Goal: Transaction & Acquisition: Book appointment/travel/reservation

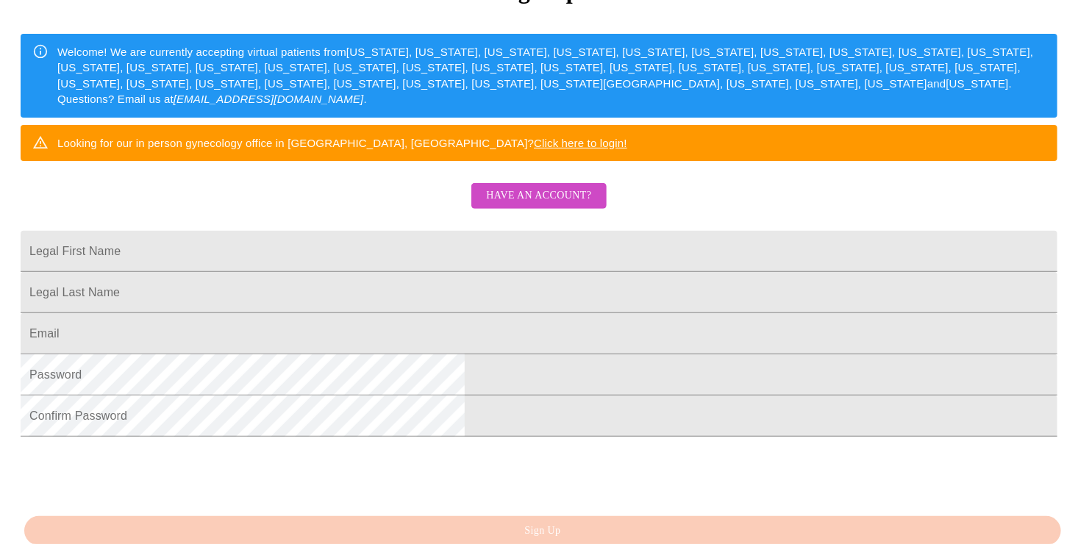
scroll to position [221, 0]
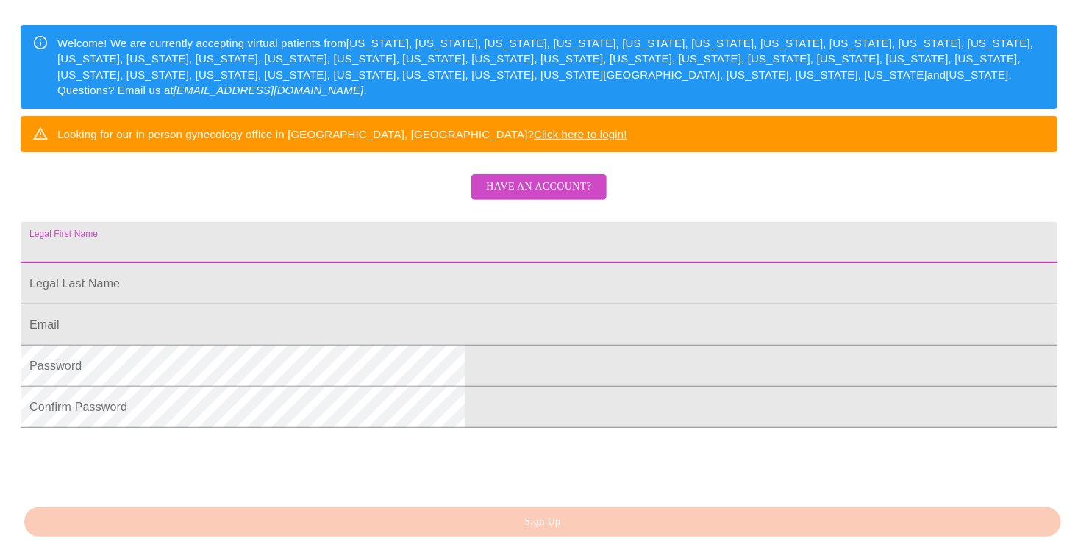
click at [424, 263] on input "Legal First Name" at bounding box center [539, 242] width 1037 height 41
click at [424, 263] on input "Jeanien" at bounding box center [539, 242] width 1037 height 41
click at [524, 263] on input "[PERSON_NAME]" at bounding box center [539, 242] width 1037 height 41
click at [459, 263] on input "[PERSON_NAME]" at bounding box center [539, 242] width 1037 height 41
click at [452, 263] on input "[PERSON_NAME]" at bounding box center [539, 242] width 1037 height 41
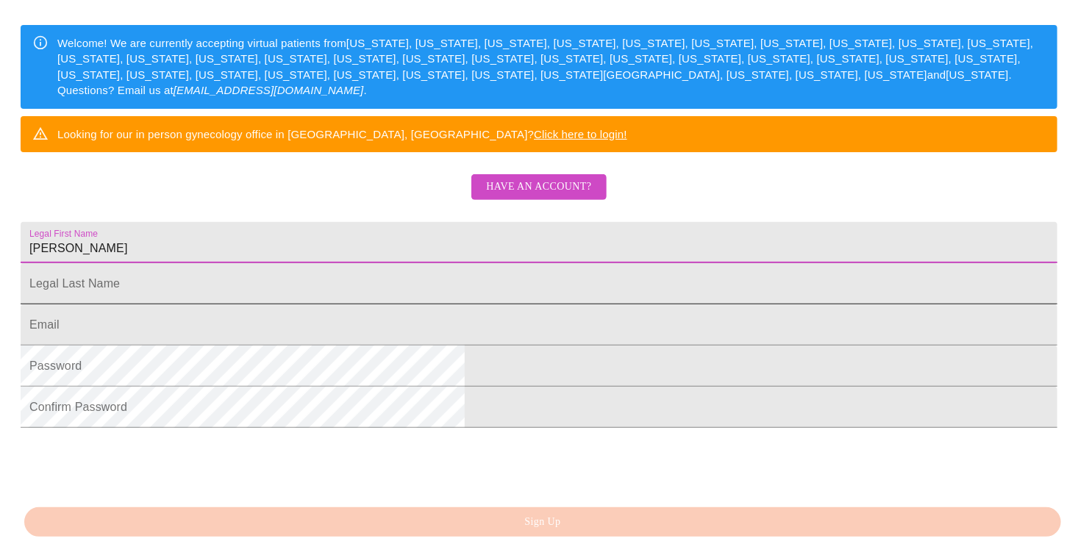
type input "[PERSON_NAME]"
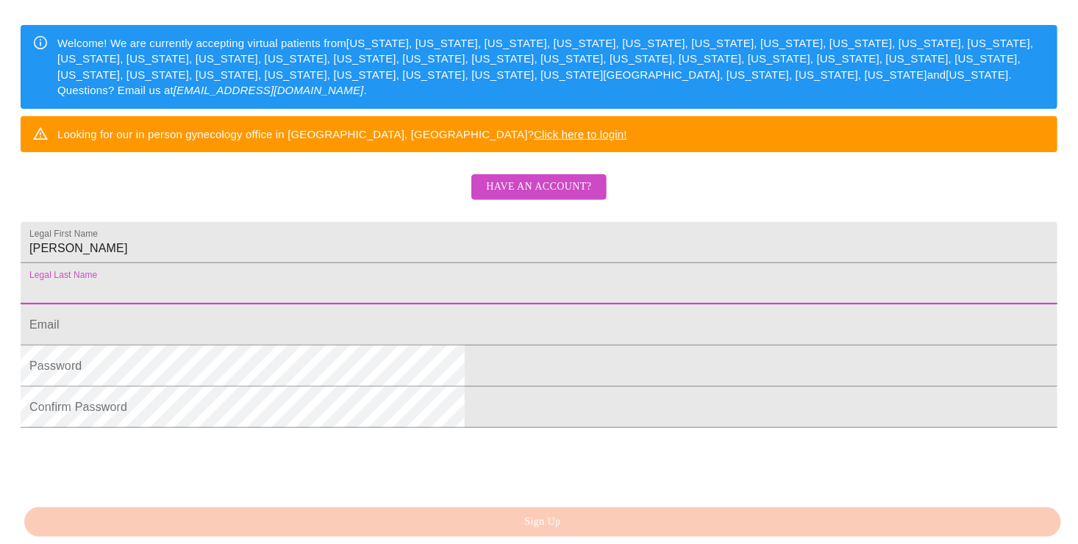
click at [382, 305] on input "Legal First Name" at bounding box center [539, 283] width 1037 height 41
type input "[PERSON_NAME]"
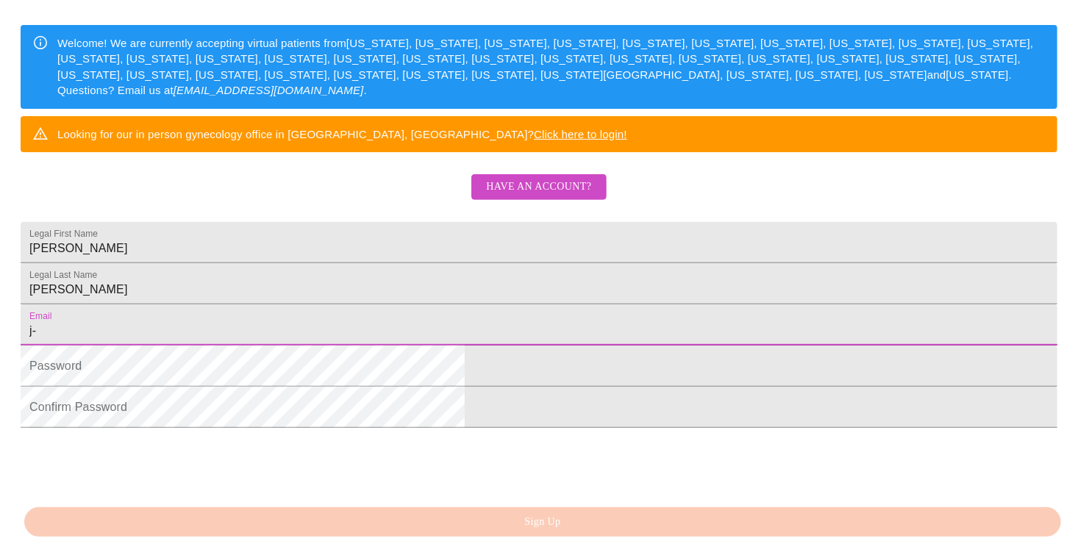
type input "[EMAIL_ADDRESS][PERSON_NAME][DOMAIN_NAME]"
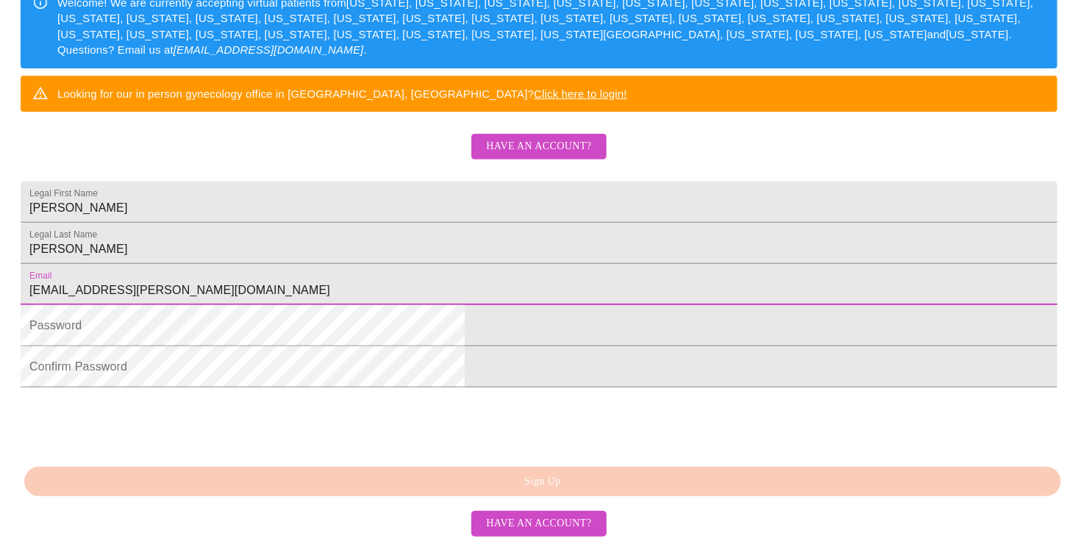
scroll to position [368, 0]
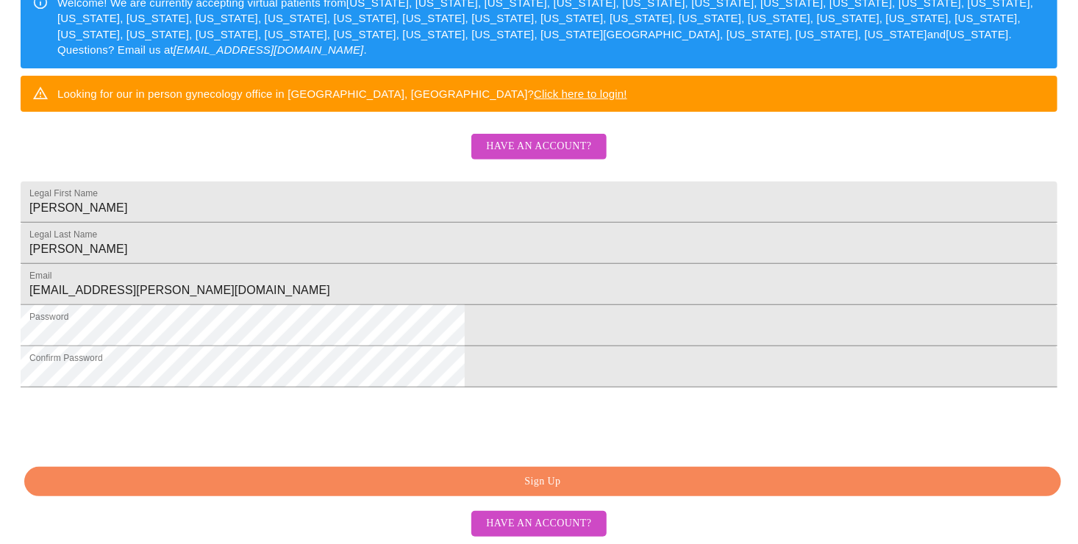
click at [552, 485] on span "Sign Up" at bounding box center [542, 482] width 1003 height 18
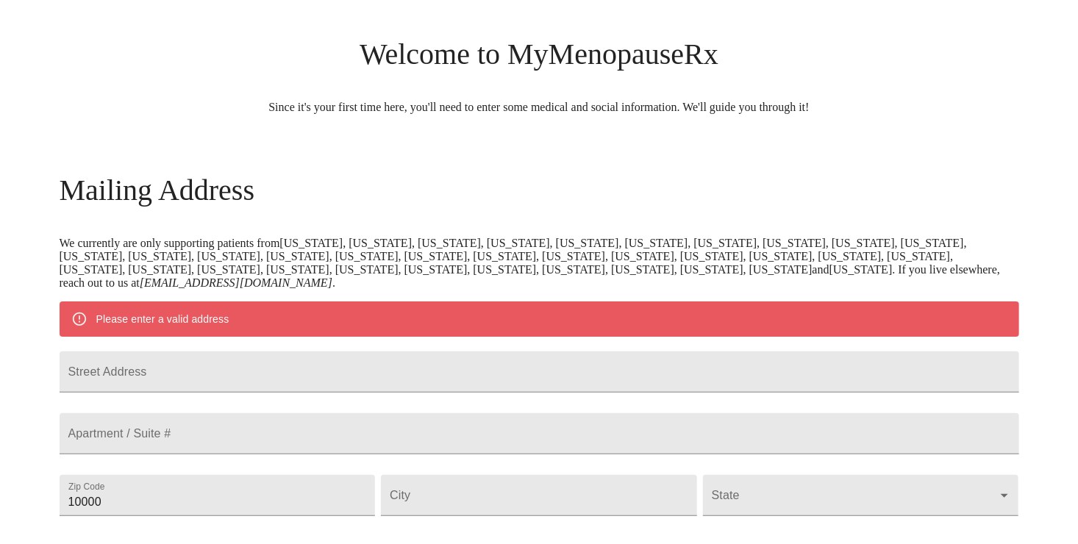
scroll to position [168, 0]
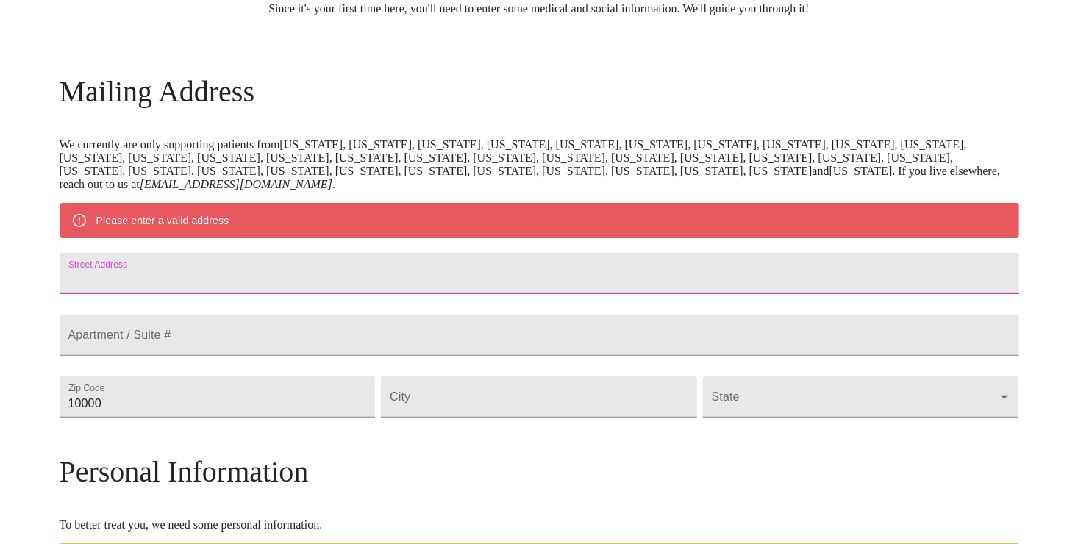
click at [302, 286] on input "Street Address" at bounding box center [540, 273] width 960 height 41
type input "[STREET_ADDRESS]"
type input "60174"
type input "Saint [PERSON_NAME]"
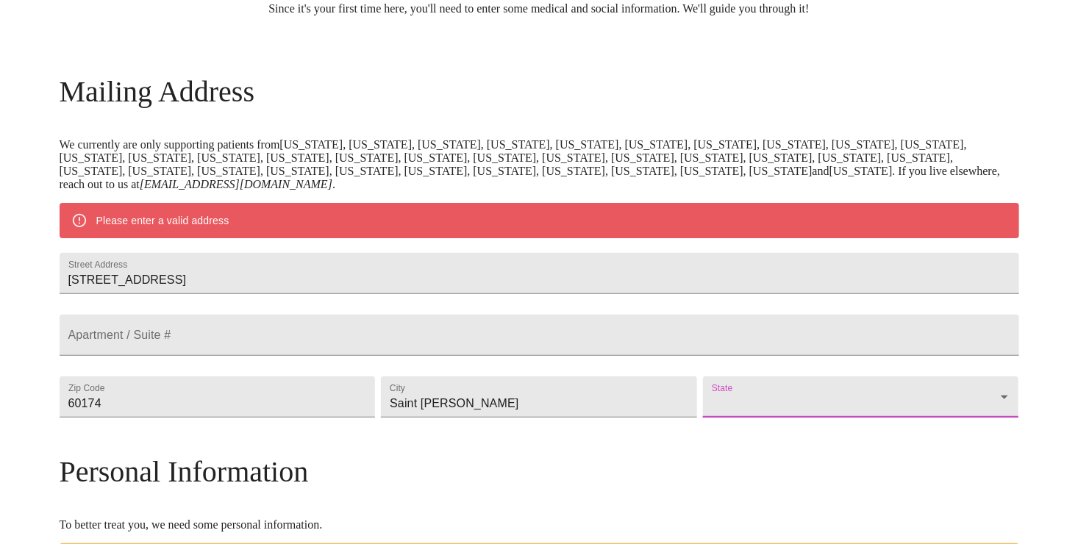
click at [711, 437] on body "MyMenopauseRx Welcome to MyMenopauseRx Since it's your first time here, you'll …" at bounding box center [539, 417] width 1067 height 1160
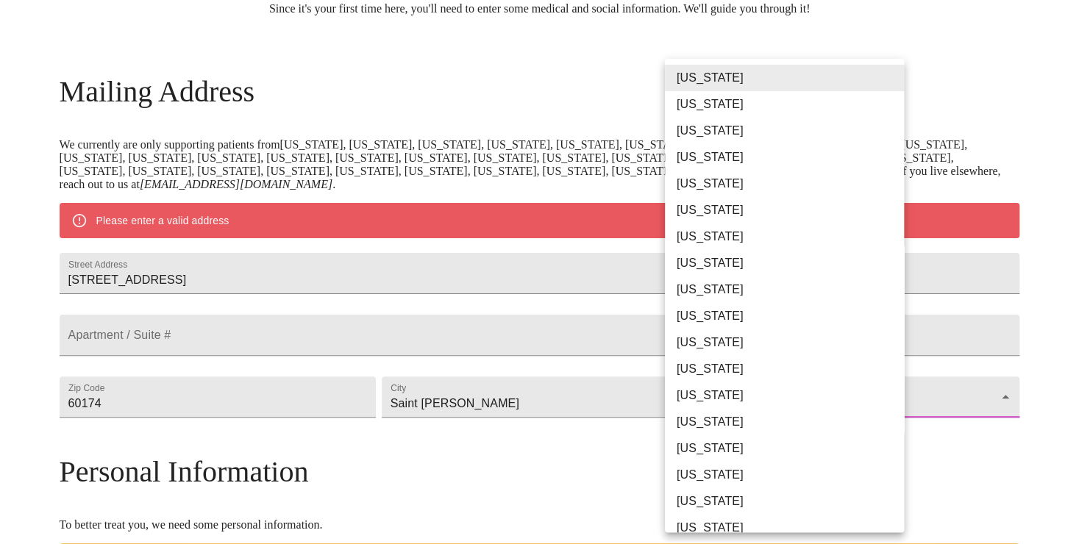
click at [705, 394] on li "[US_STATE]" at bounding box center [790, 396] width 250 height 26
type input "[US_STATE]"
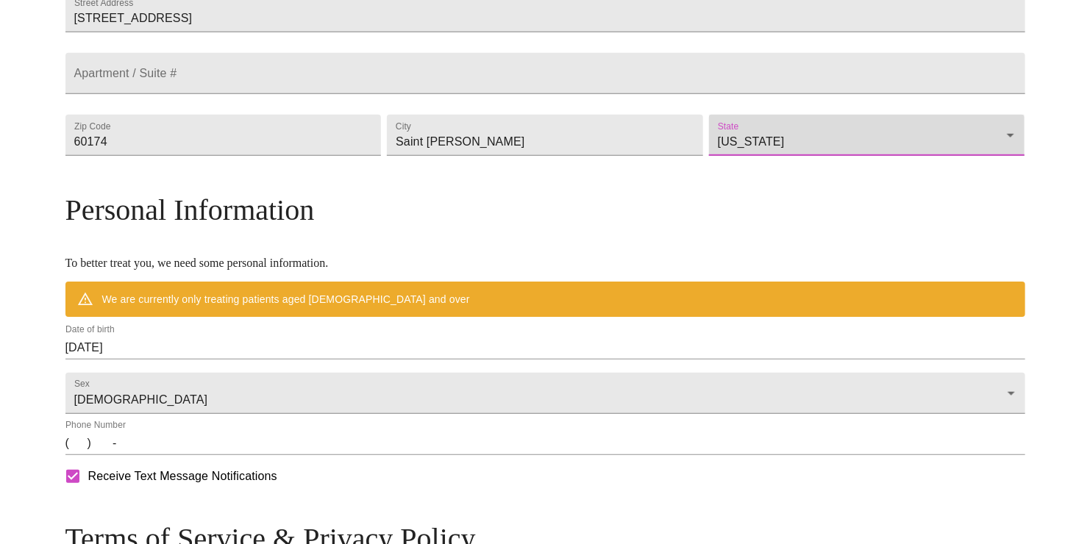
scroll to position [389, 0]
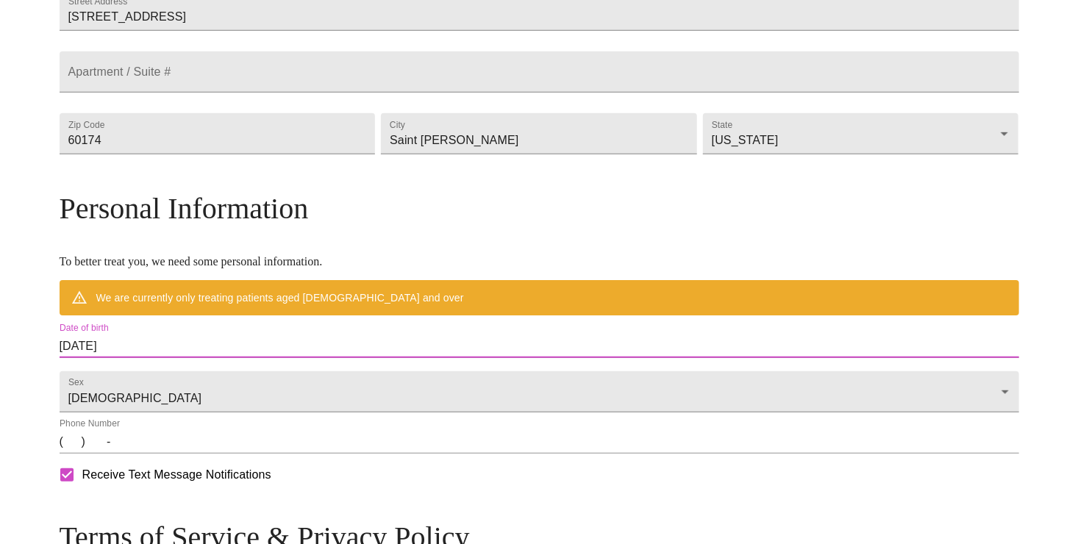
drag, startPoint x: 278, startPoint y: 377, endPoint x: -79, endPoint y: 350, distance: 357.7
click at [0, 350] on html "MyMenopauseRx Welcome to MyMenopauseRx Since it's your first time here, you'll …" at bounding box center [539, 175] width 1078 height 1129
click at [240, 358] on input "[DATE]" at bounding box center [540, 347] width 960 height 24
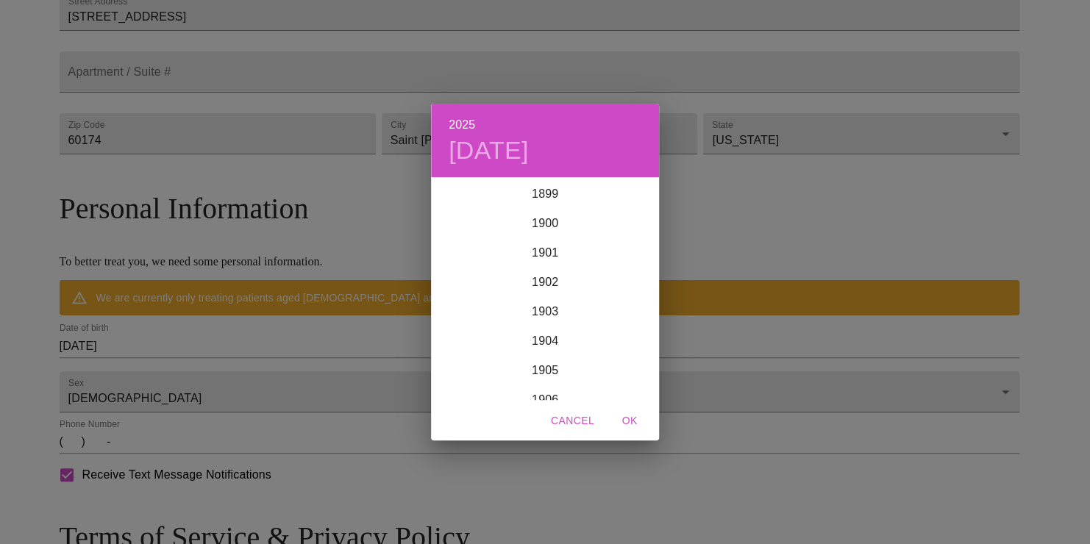
scroll to position [3619, 0]
click at [566, 420] on span "Cancel" at bounding box center [572, 421] width 43 height 18
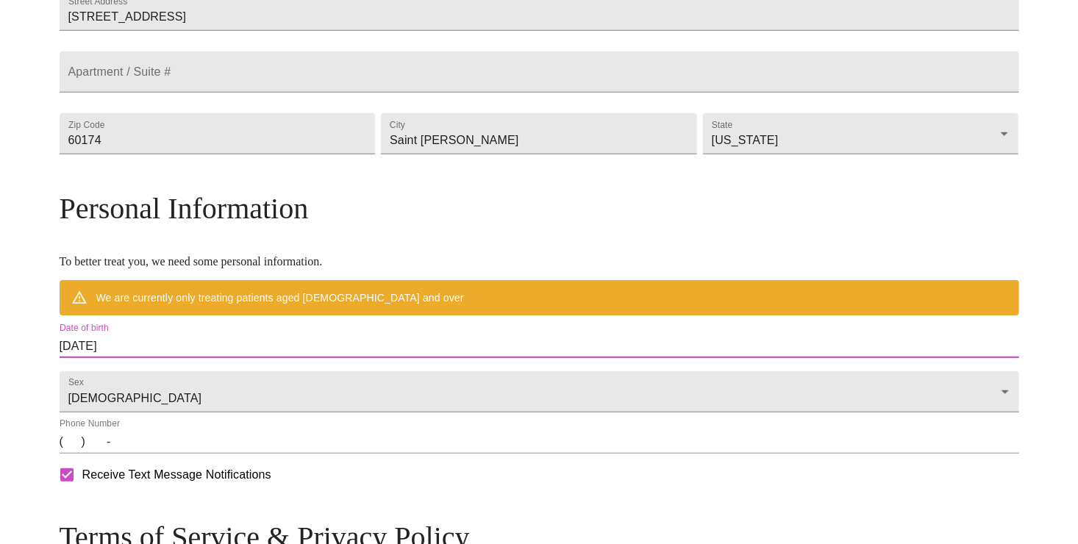
click at [196, 358] on input "[DATE]" at bounding box center [540, 347] width 960 height 24
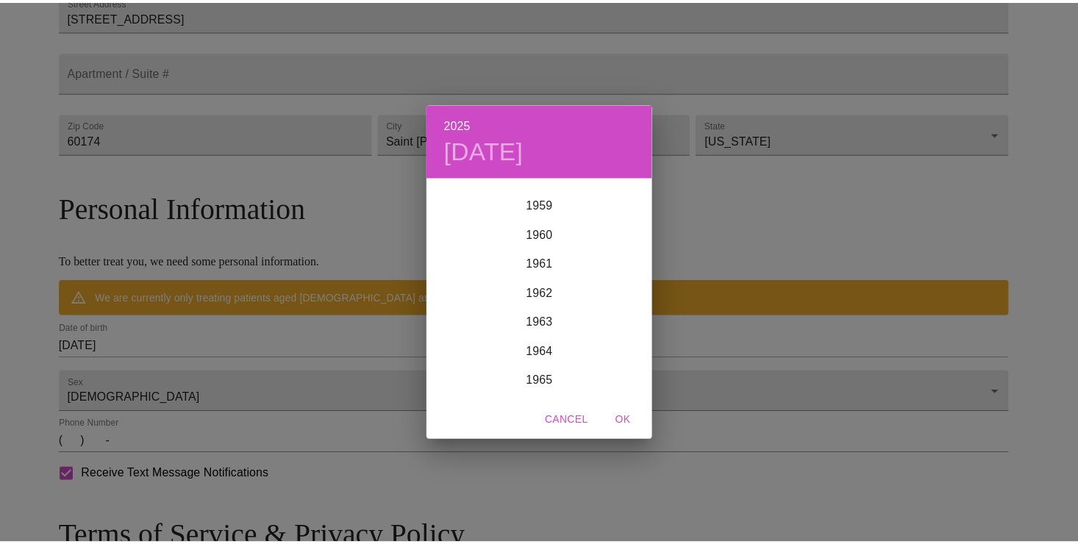
scroll to position [1774, 0]
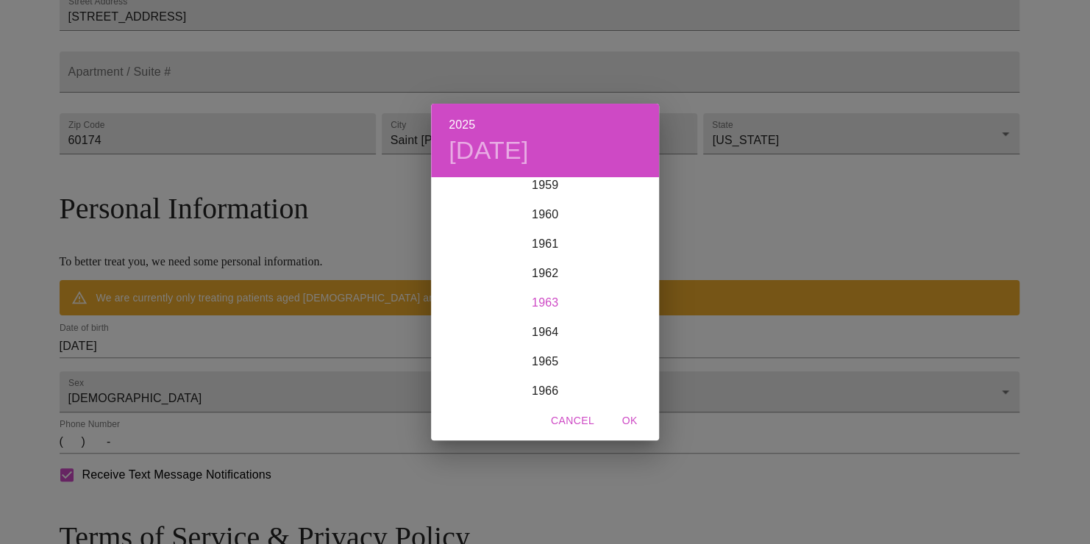
click at [545, 302] on div "1963" at bounding box center [545, 302] width 228 height 29
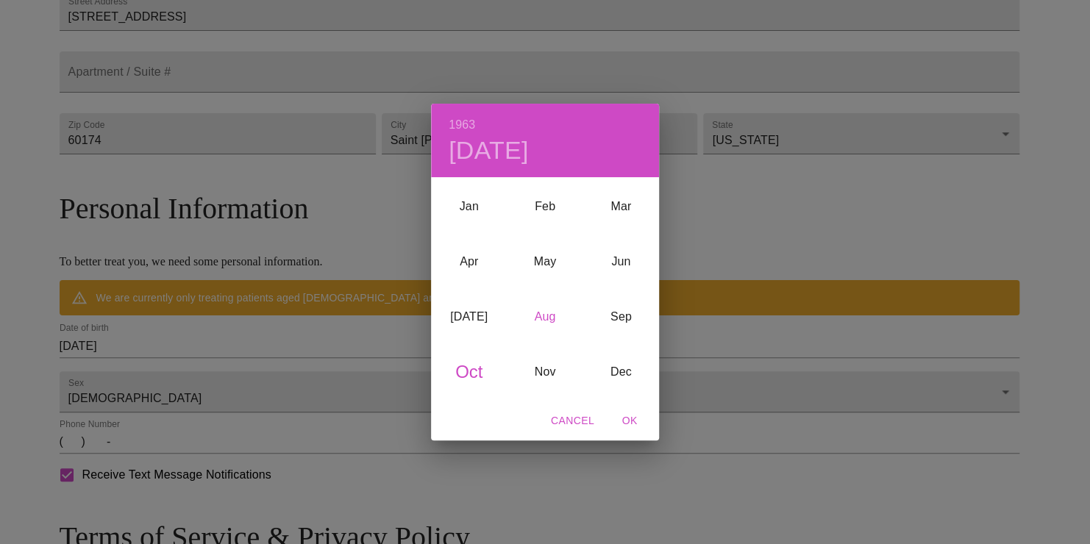
click at [546, 309] on div "Aug" at bounding box center [545, 317] width 76 height 55
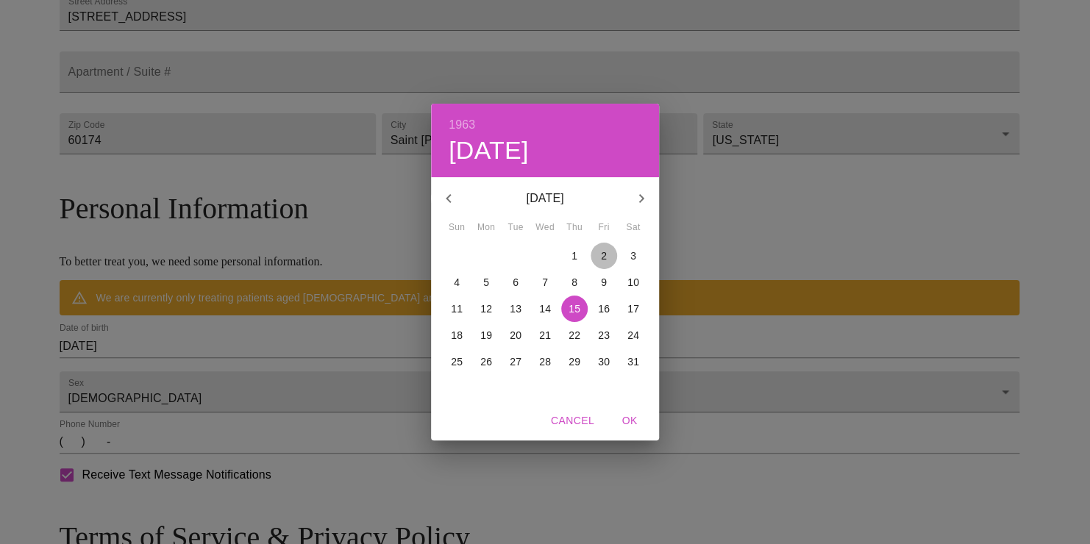
click at [601, 256] on p "2" at bounding box center [604, 256] width 6 height 15
click at [619, 413] on span "OK" at bounding box center [629, 421] width 35 height 18
type input "[DATE]"
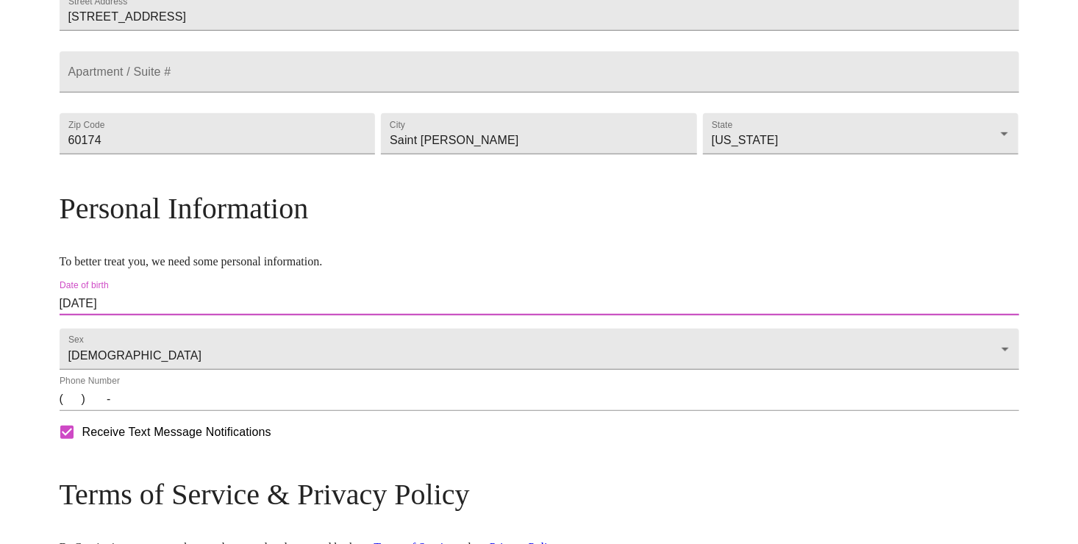
click at [190, 411] on input "(   )    -" at bounding box center [540, 400] width 960 height 24
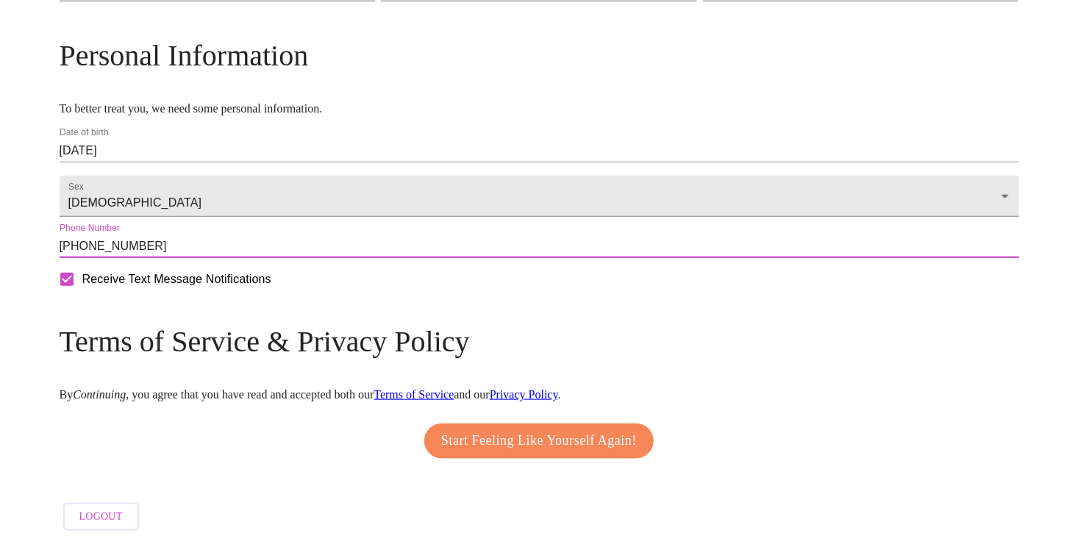
scroll to position [587, 0]
type input "[PHONE_NUMBER]"
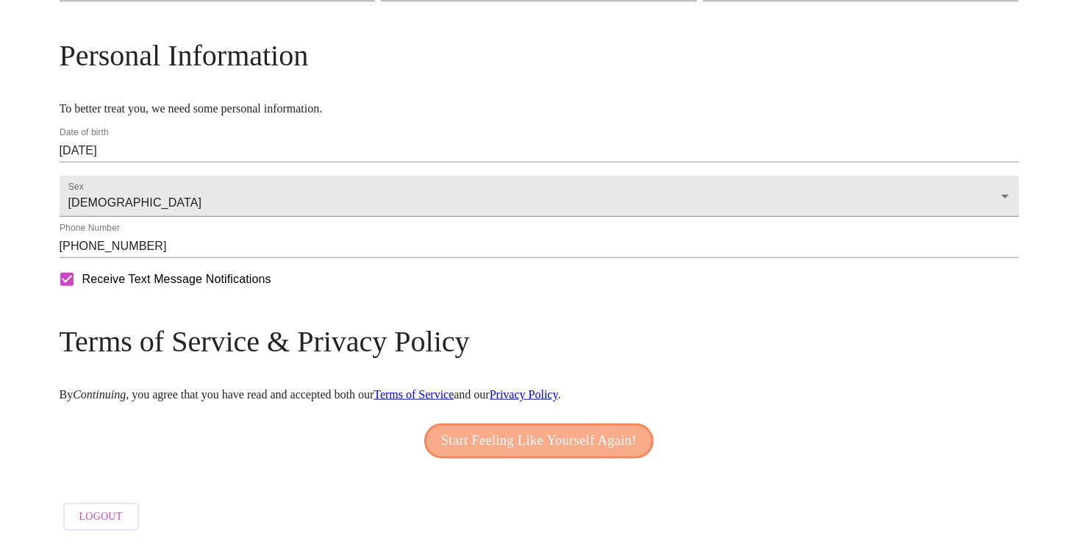
click at [520, 438] on span "Start Feeling Like Yourself Again!" at bounding box center [539, 442] width 196 height 24
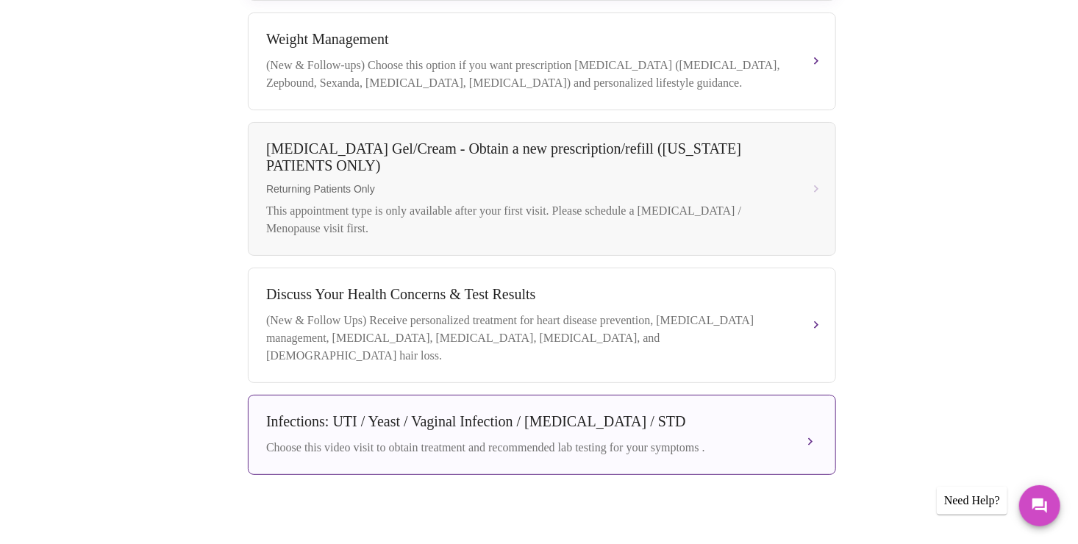
scroll to position [294, 0]
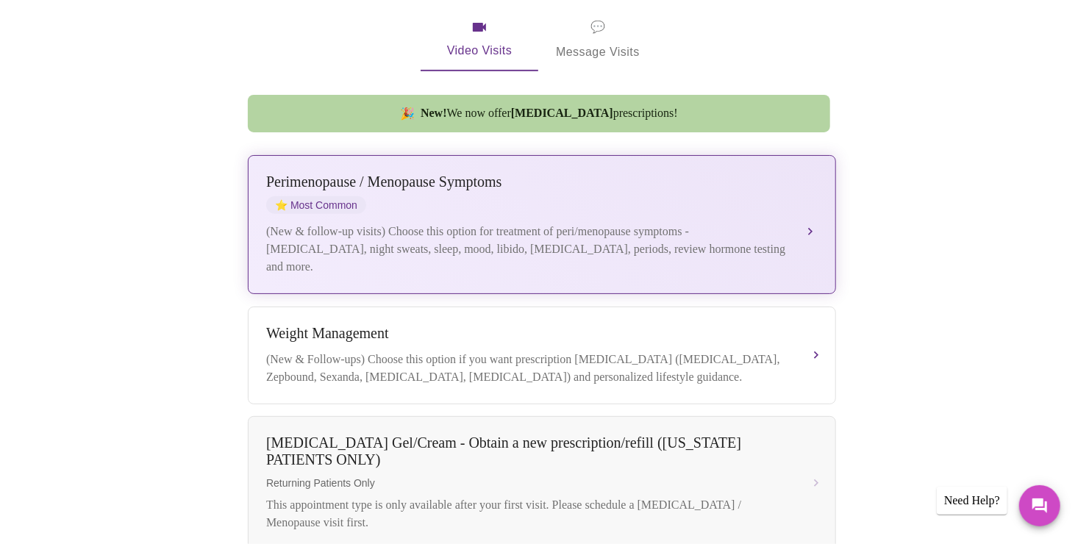
click at [465, 193] on div "[MEDICAL_DATA] / Menopause Symptoms ⭐ Most Common" at bounding box center [527, 194] width 522 height 40
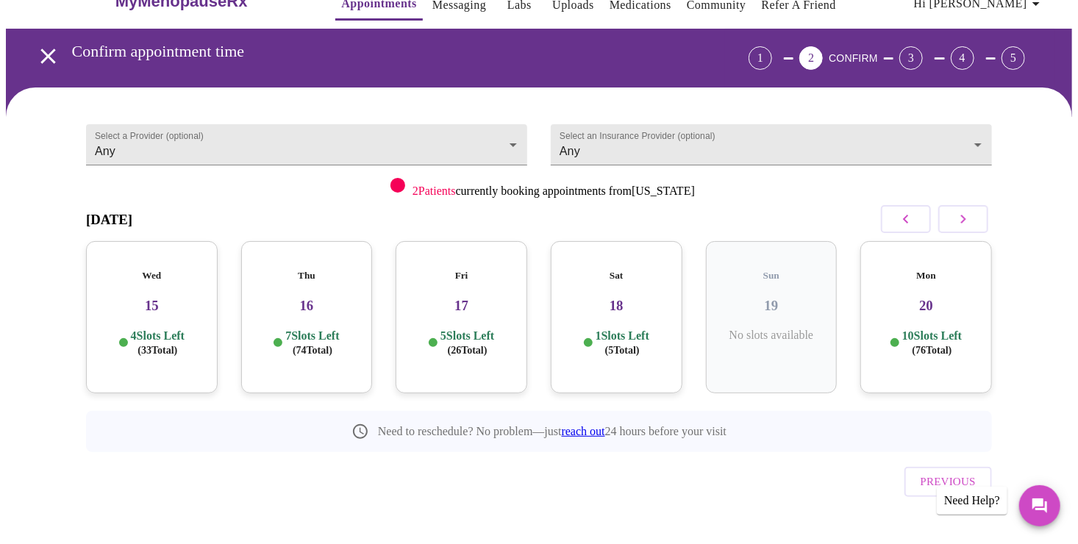
click at [931, 298] on h3 "20" at bounding box center [926, 306] width 108 height 16
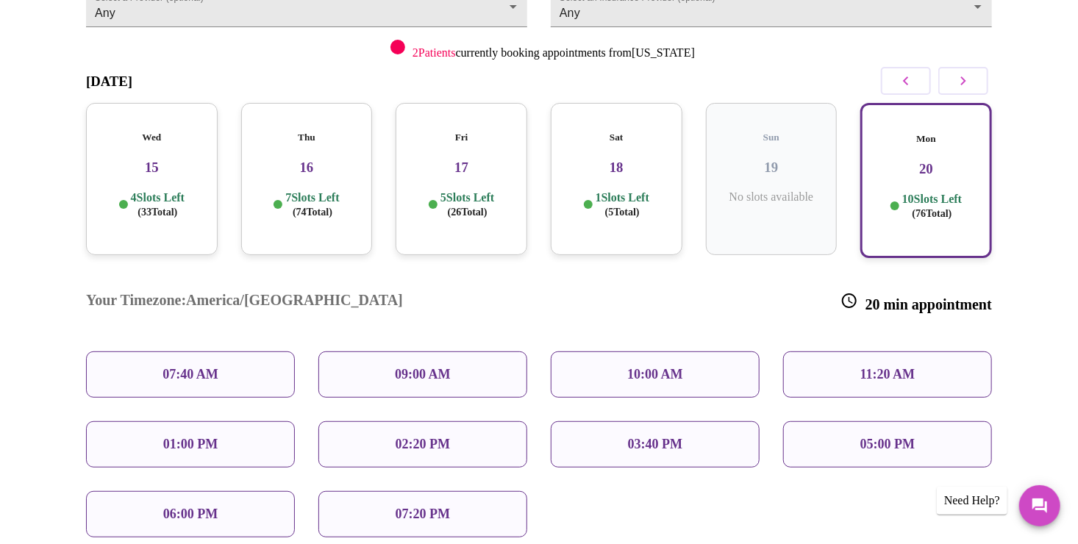
scroll to position [179, 0]
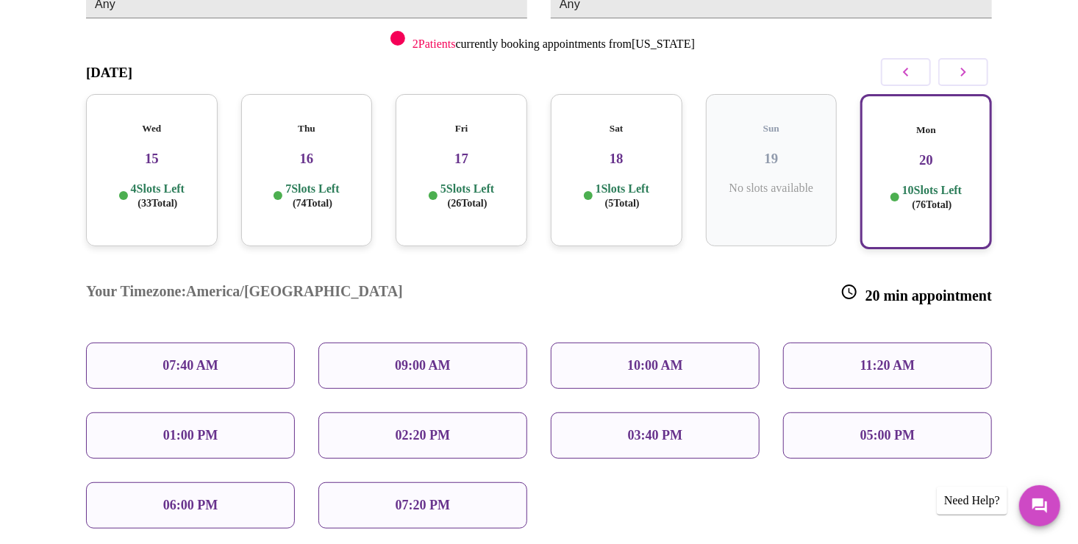
click at [888, 358] on p "11:20 AM" at bounding box center [888, 365] width 55 height 15
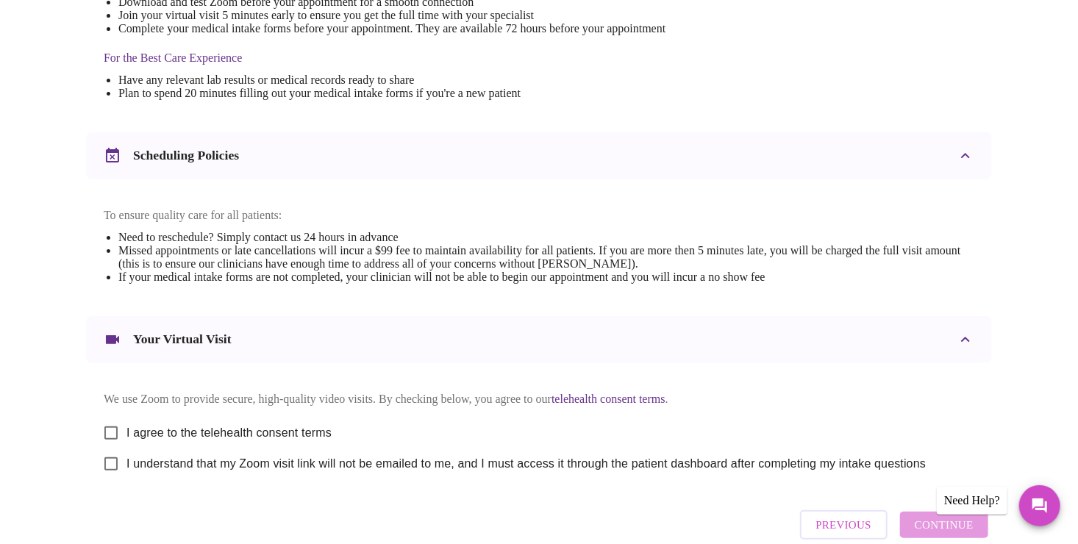
scroll to position [441, 0]
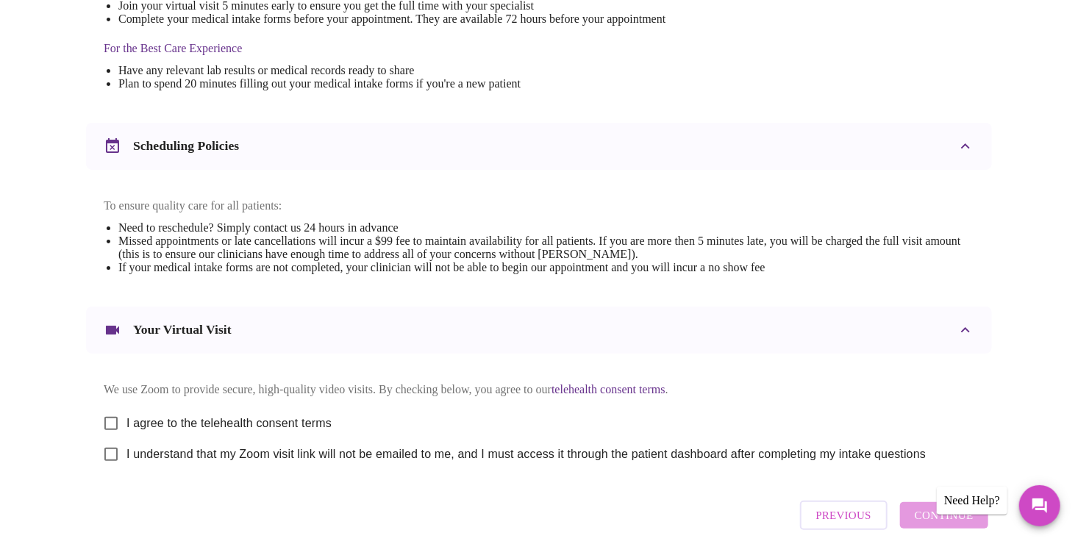
click at [113, 434] on input "I agree to the telehealth consent terms" at bounding box center [111, 423] width 31 height 31
checkbox input "true"
click at [115, 468] on input "I understand that my Zoom visit link will not be emailed to me, and I must acce…" at bounding box center [111, 454] width 31 height 31
checkbox input "true"
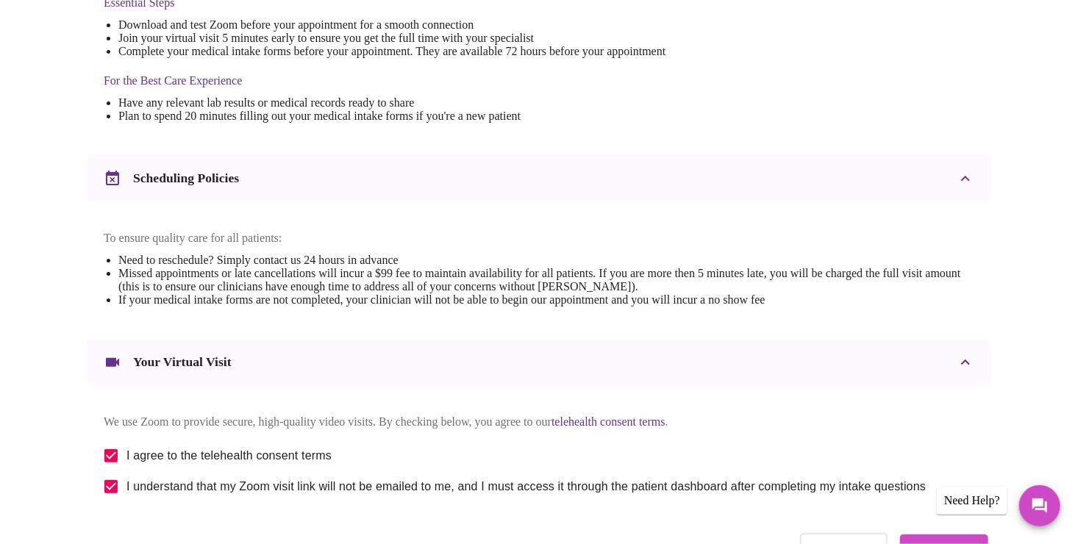
scroll to position [521, 0]
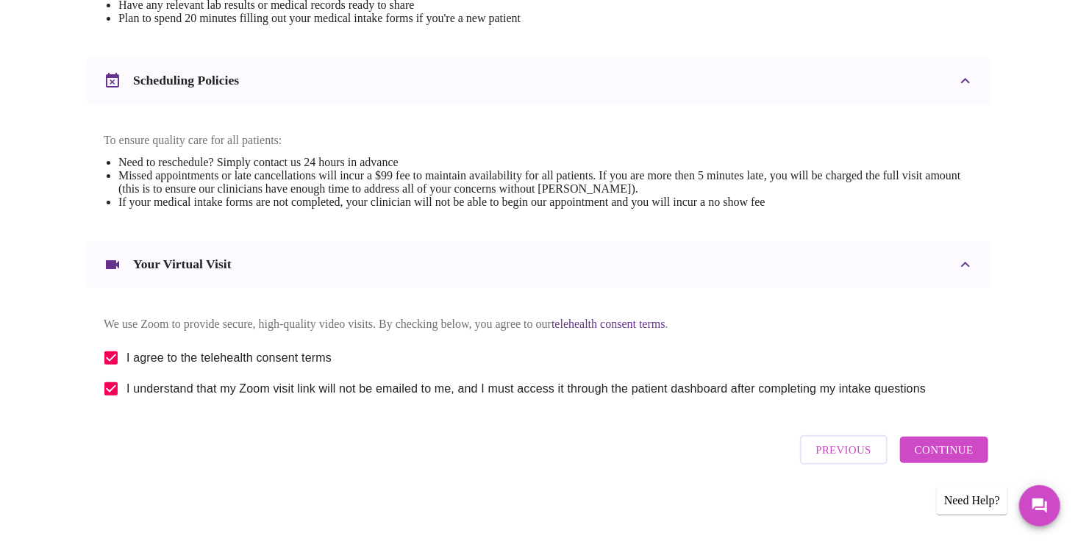
click at [936, 450] on span "Continue" at bounding box center [944, 450] width 59 height 19
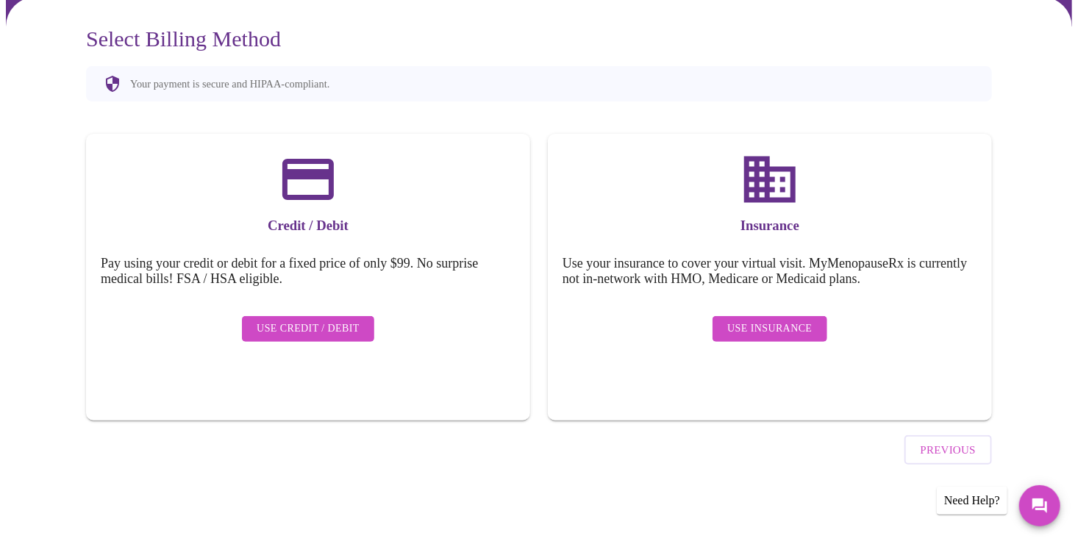
scroll to position [81, 0]
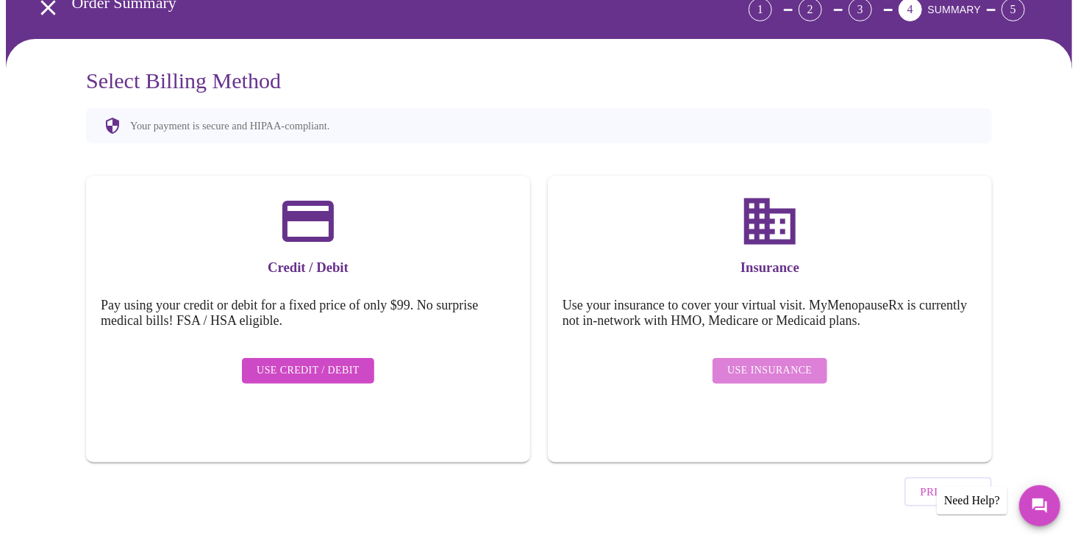
click at [792, 362] on span "Use Insurance" at bounding box center [769, 371] width 85 height 18
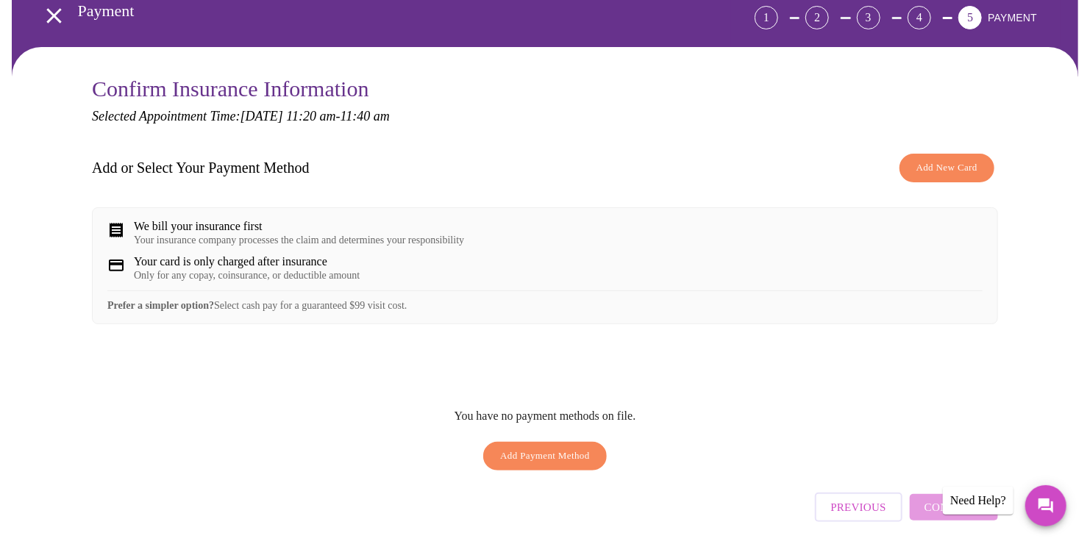
scroll to position [74, 0]
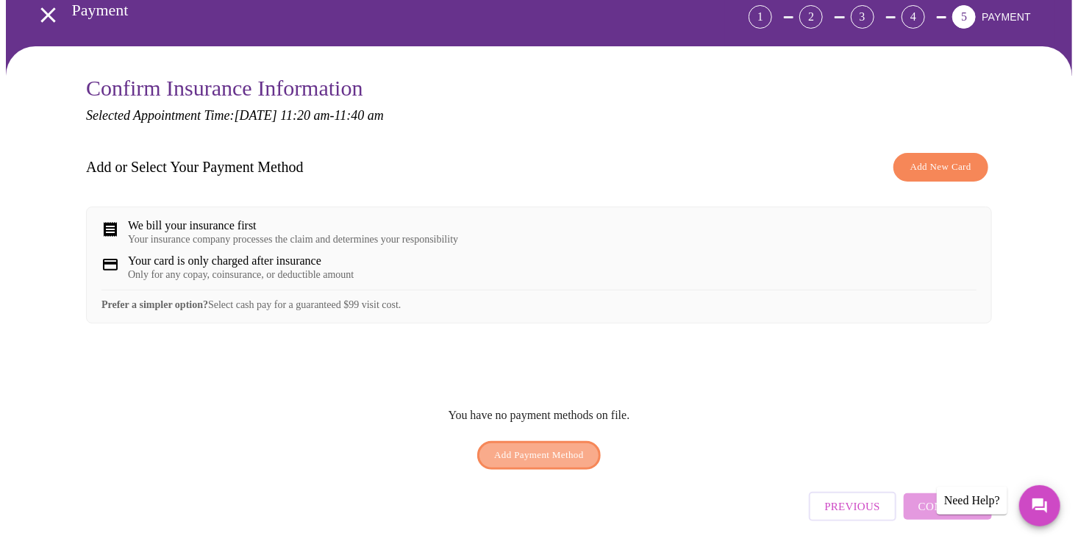
click at [537, 464] on span "Add Payment Method" at bounding box center [539, 455] width 90 height 17
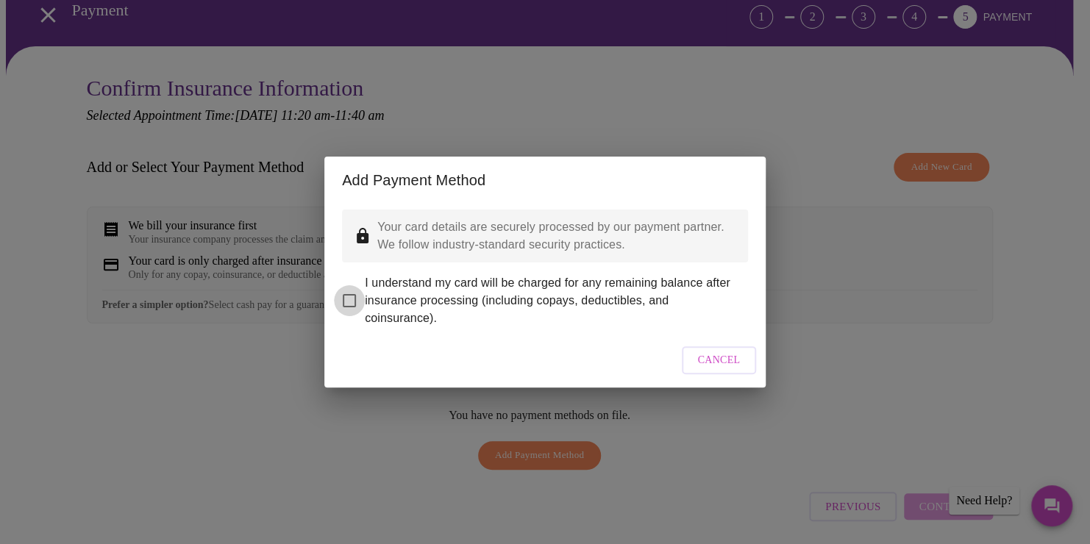
click at [352, 290] on input "I understand my card will be charged for any remaining balance after insurance …" at bounding box center [349, 300] width 31 height 31
checkbox input "true"
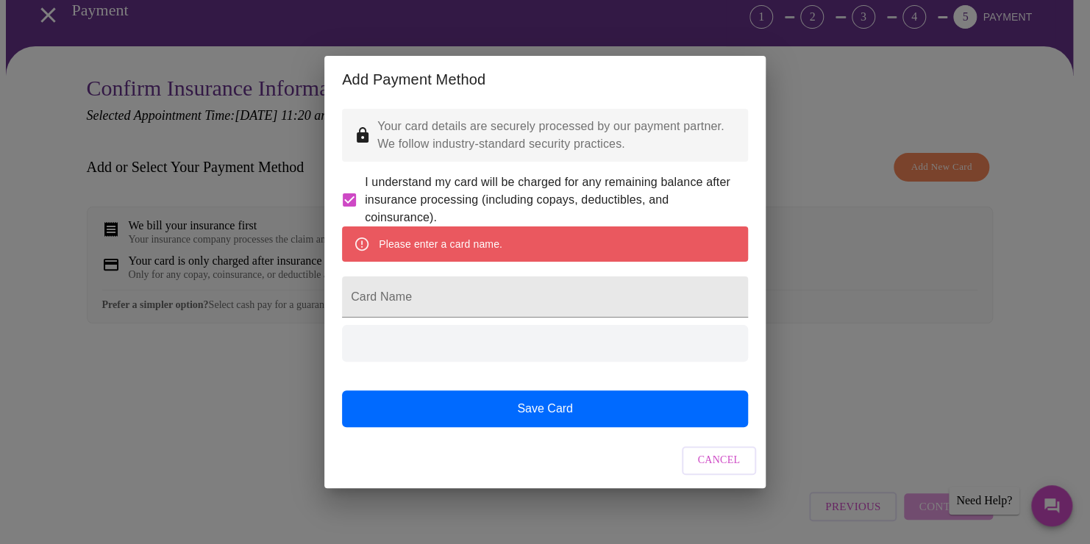
click at [510, 244] on div "Please enter a card name." at bounding box center [545, 244] width 406 height 35
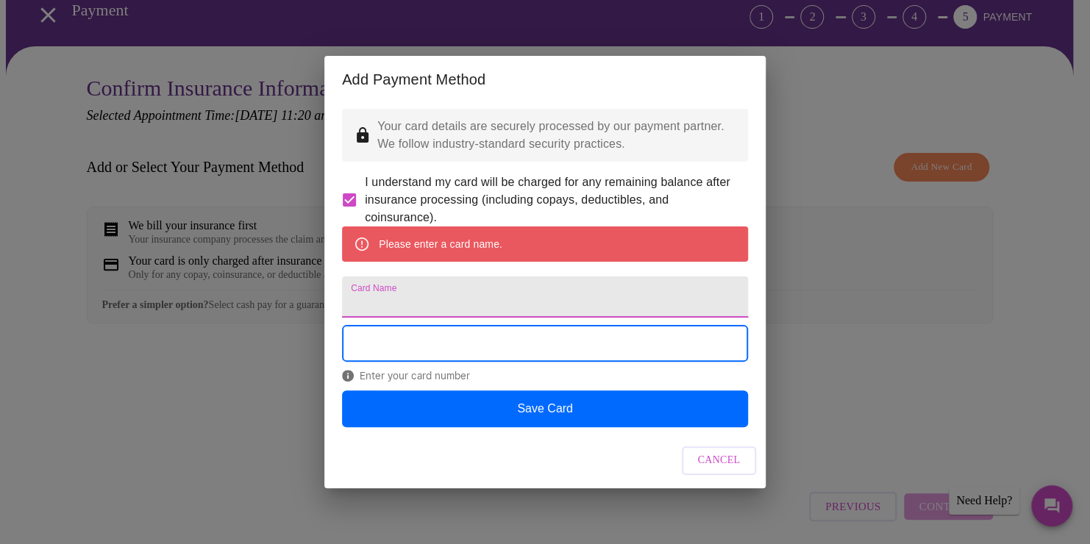
click at [469, 308] on input "Card Name" at bounding box center [545, 297] width 406 height 41
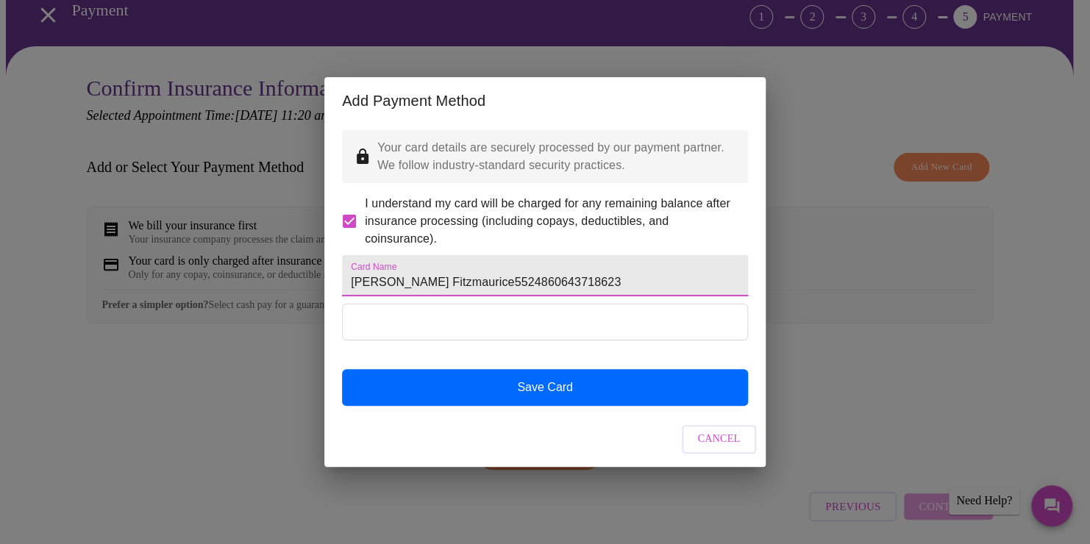
drag, startPoint x: 571, startPoint y: 282, endPoint x: 459, endPoint y: 282, distance: 111.8
click at [459, 282] on input "[PERSON_NAME] Fitzmaurice5524860643718623" at bounding box center [545, 275] width 406 height 41
type input "[PERSON_NAME]"
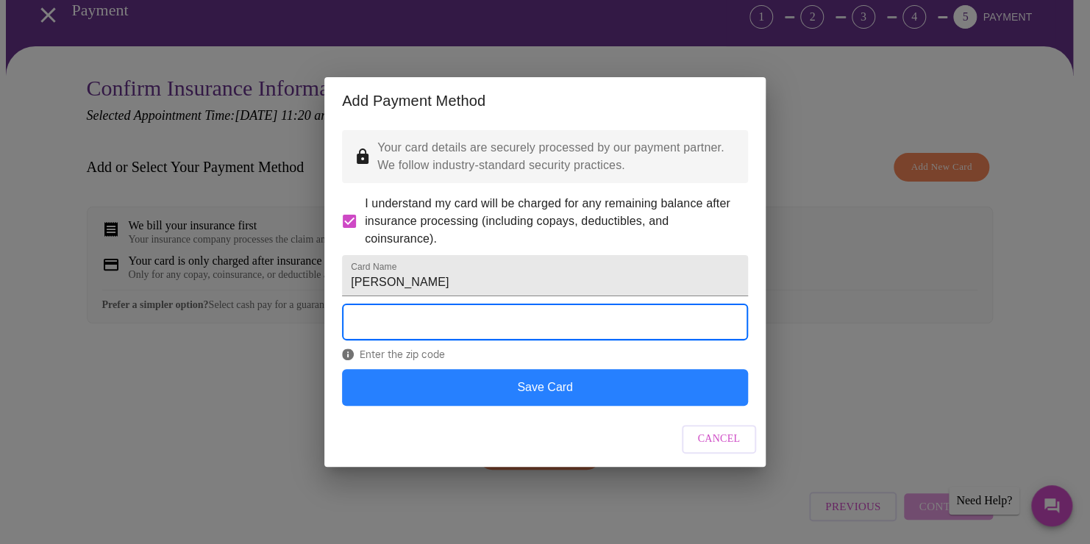
click at [588, 406] on button "Save Card" at bounding box center [545, 387] width 406 height 37
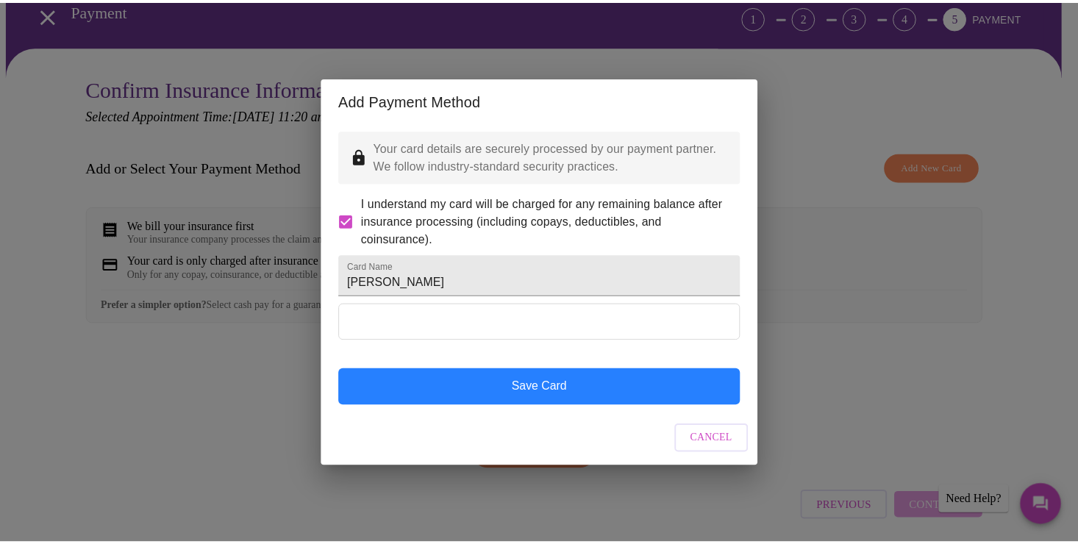
scroll to position [0, 0]
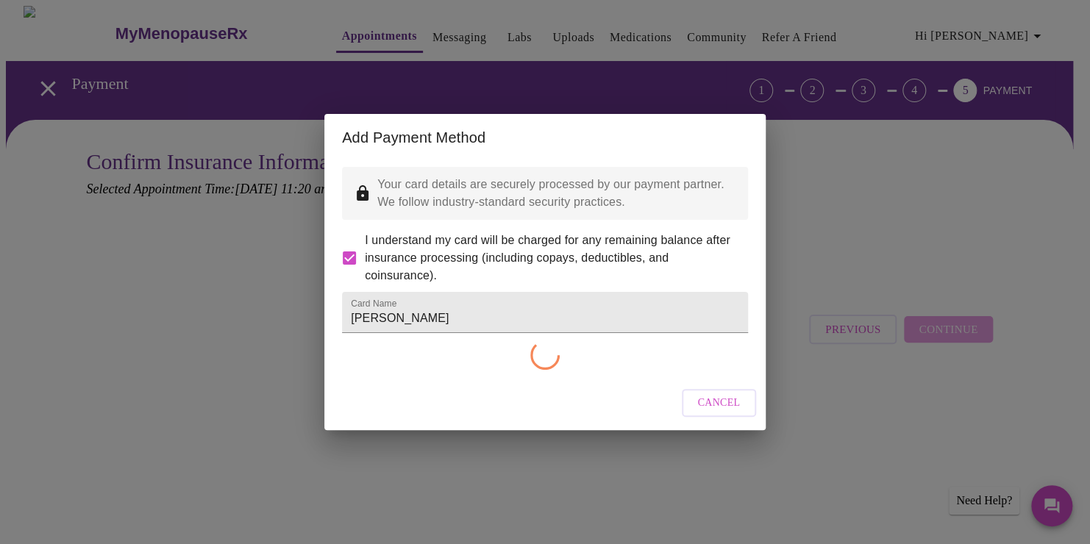
checkbox input "false"
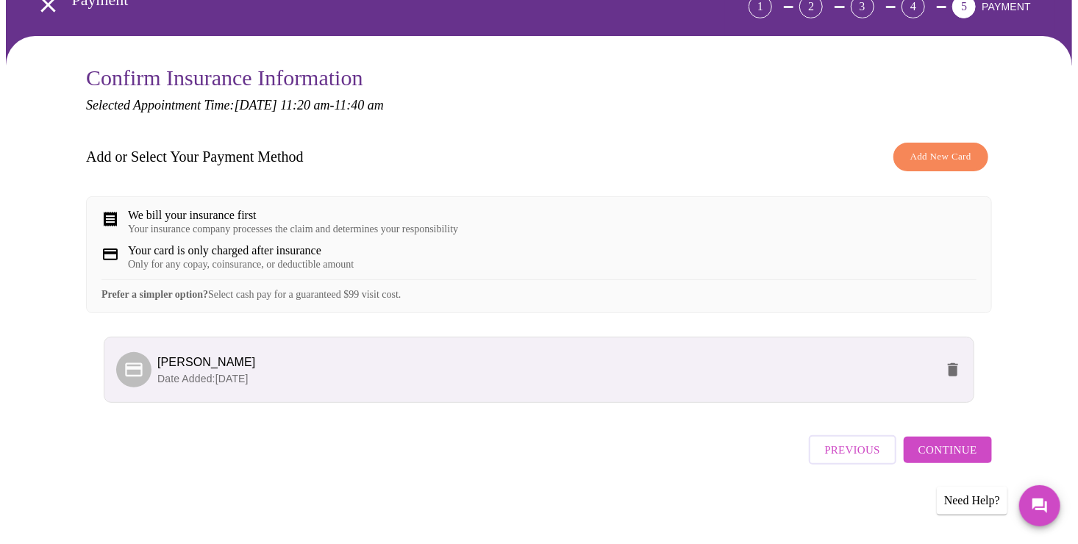
scroll to position [94, 0]
click at [949, 460] on span "Continue" at bounding box center [948, 450] width 59 height 19
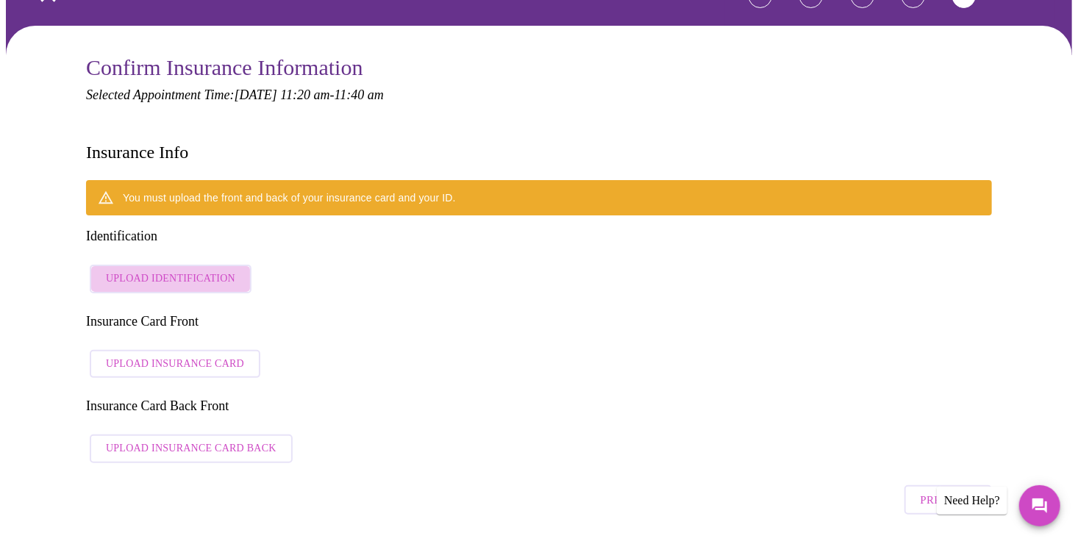
click at [199, 270] on span "Upload Identification" at bounding box center [170, 279] width 129 height 18
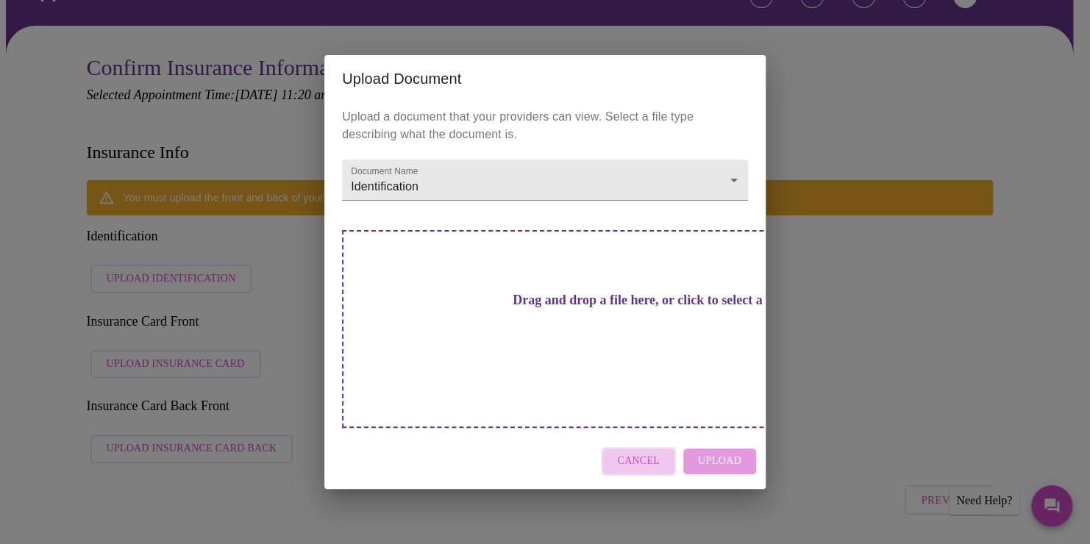
click at [645, 452] on span "Cancel" at bounding box center [638, 461] width 43 height 18
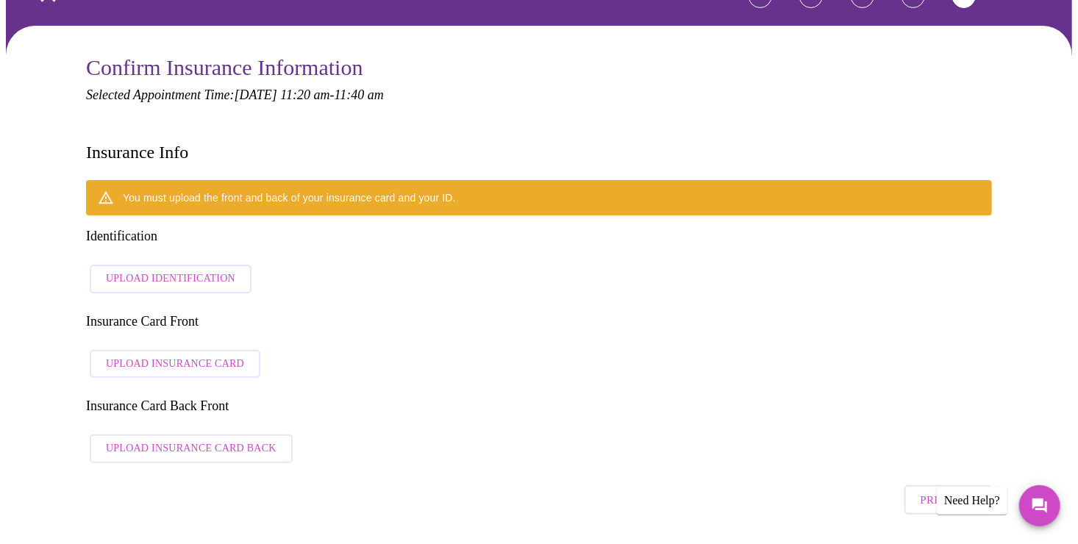
click at [173, 270] on span "Upload Identification" at bounding box center [170, 279] width 129 height 18
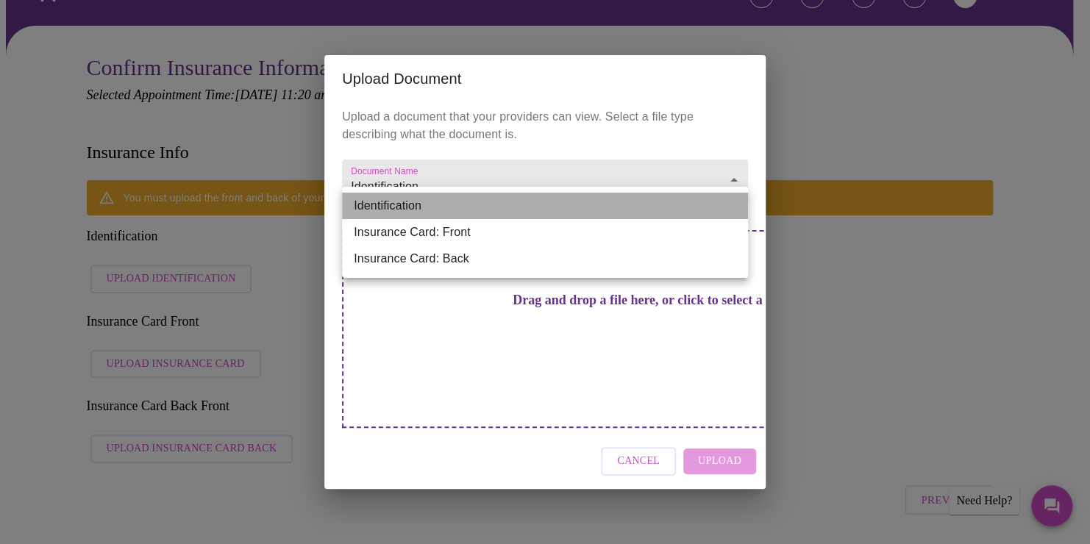
click at [734, 202] on li "Identification" at bounding box center [545, 206] width 406 height 26
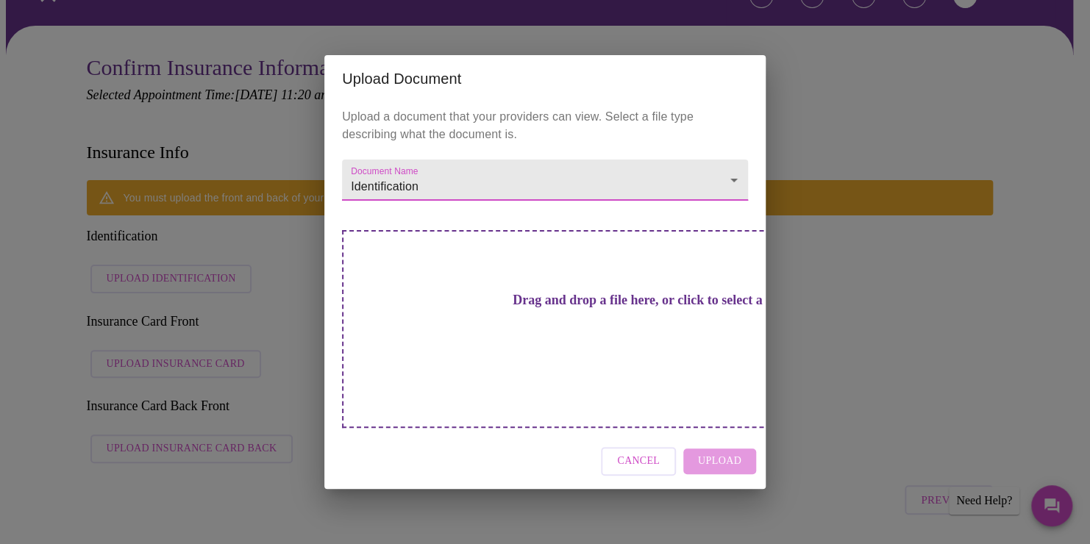
click at [653, 452] on span "Cancel" at bounding box center [638, 461] width 43 height 18
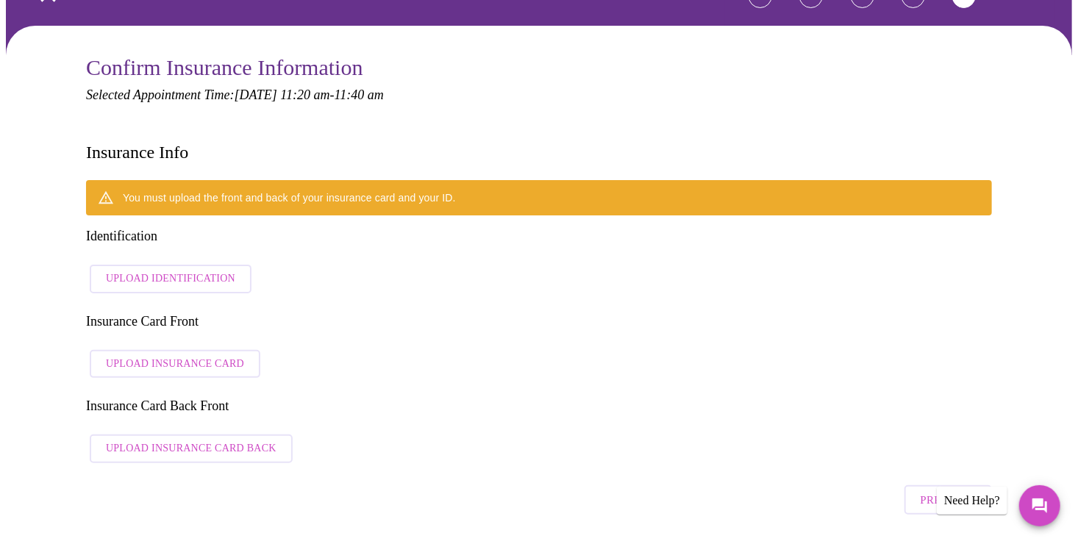
click at [182, 270] on span "Upload Identification" at bounding box center [170, 279] width 129 height 18
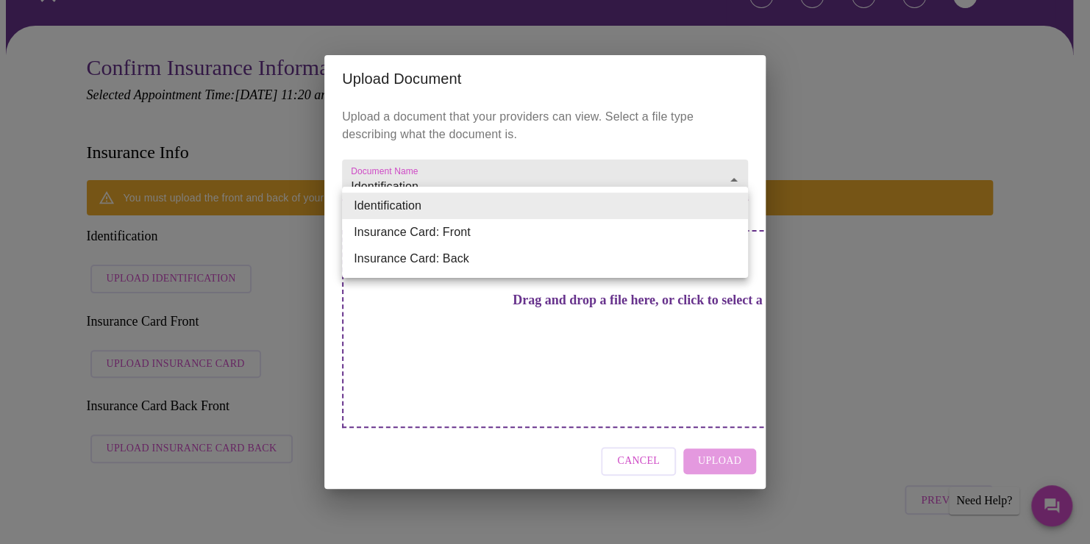
click at [433, 232] on li "Insurance Card: Front" at bounding box center [545, 232] width 406 height 26
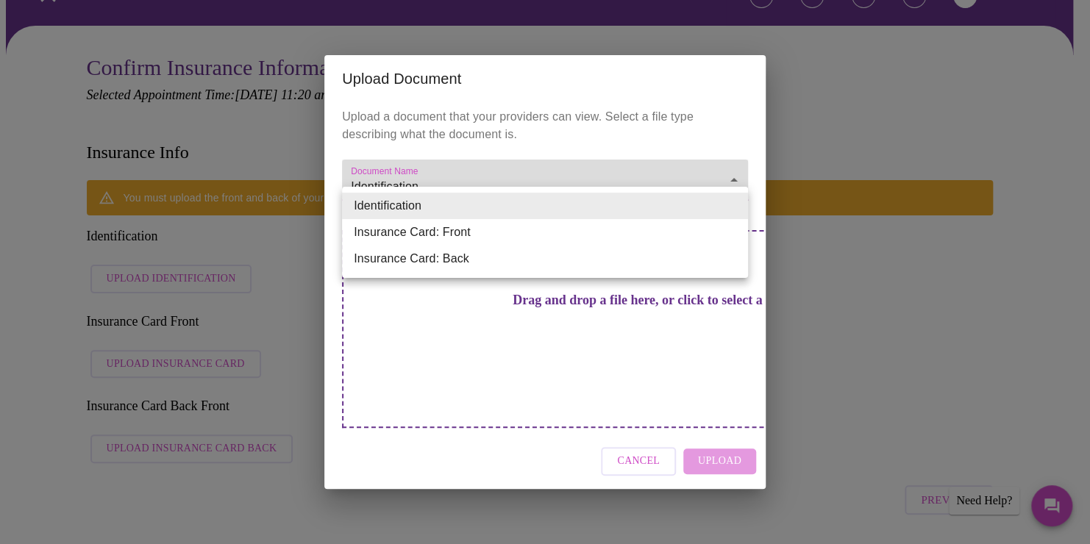
type input "Insurance Card: Front"
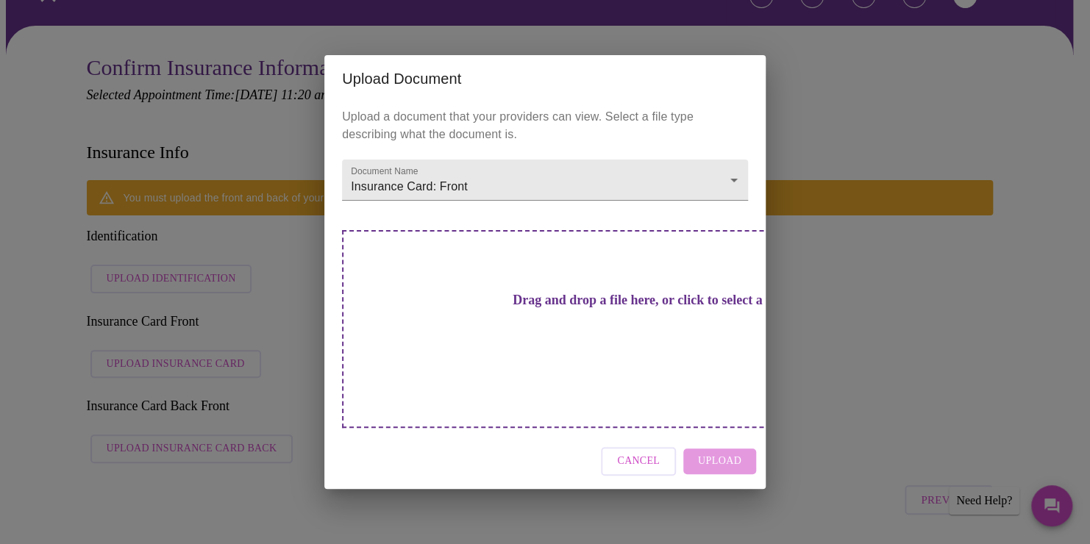
click at [616, 308] on h3 "Drag and drop a file here, or click to select a file" at bounding box center [648, 300] width 406 height 15
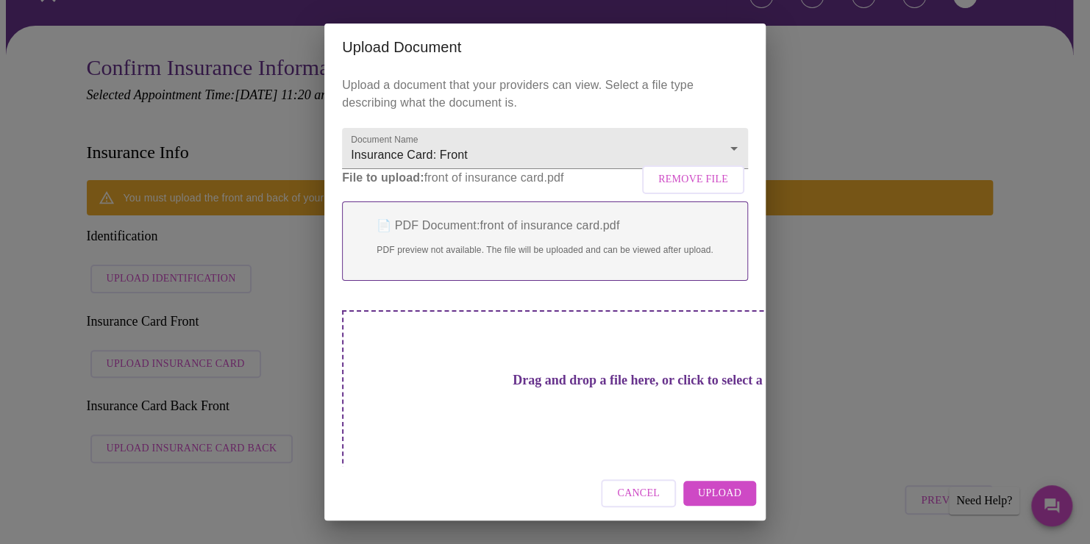
click at [722, 493] on span "Upload" at bounding box center [719, 494] width 43 height 18
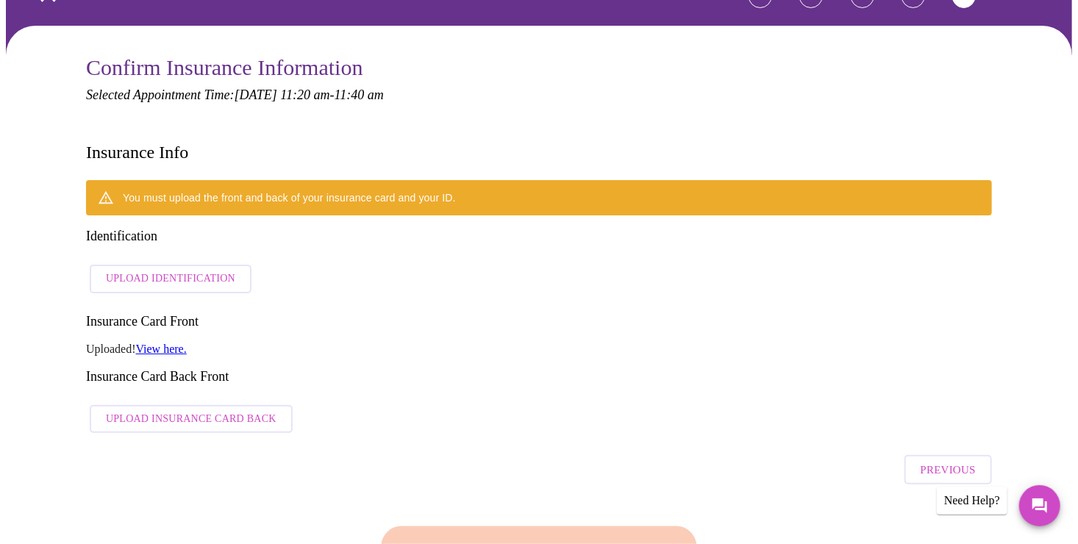
click at [144, 410] on span "Upload Insurance Card Back" at bounding box center [191, 419] width 171 height 18
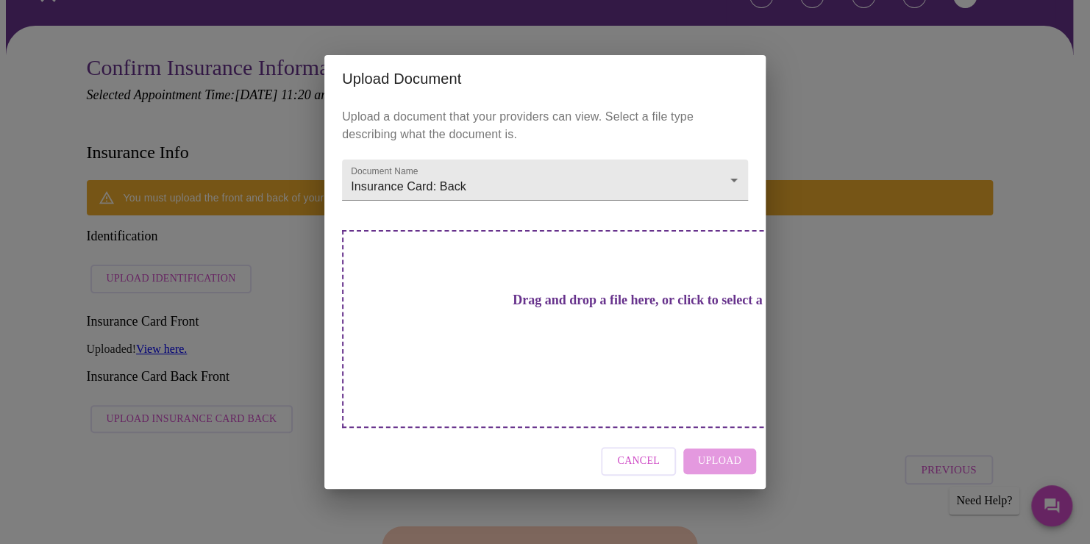
click at [505, 308] on h3 "Drag and drop a file here, or click to select a file" at bounding box center [648, 300] width 406 height 15
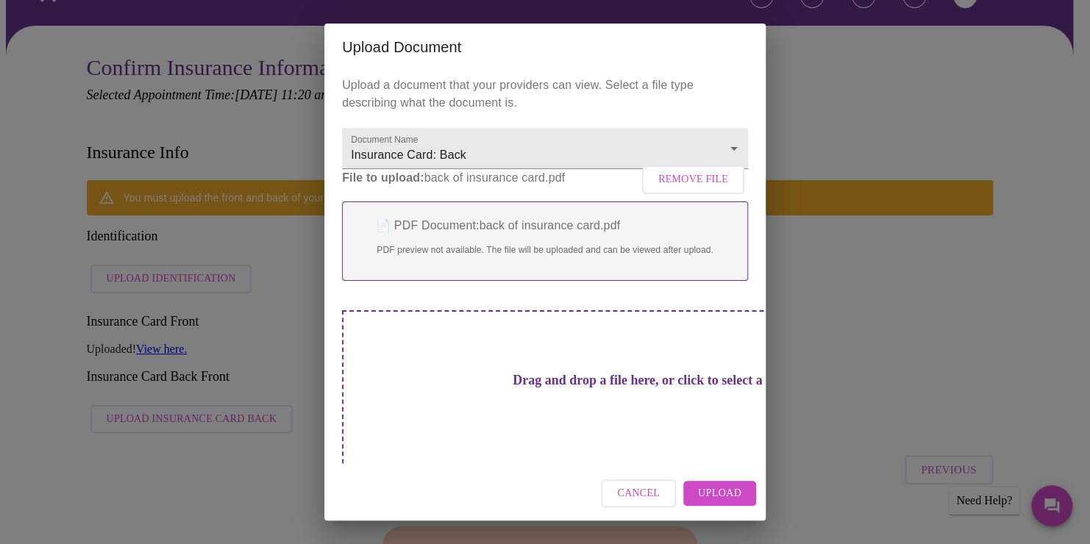
click at [711, 488] on span "Upload" at bounding box center [719, 494] width 43 height 18
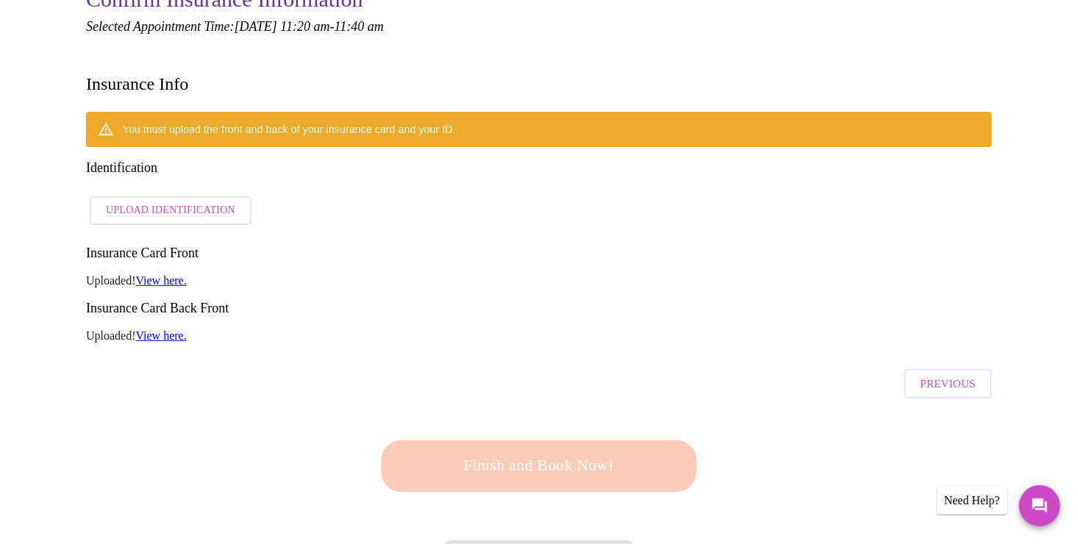
scroll to position [388, 0]
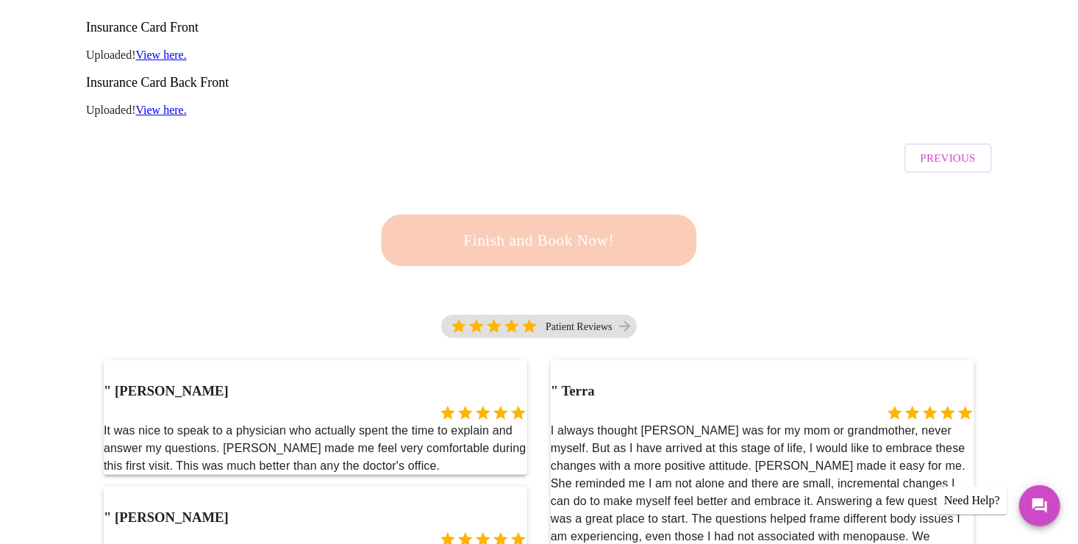
click at [542, 193] on div "Finish and Book Now!" at bounding box center [539, 240] width 337 height 95
click at [549, 193] on div "Finish and Book Now!" at bounding box center [539, 240] width 338 height 95
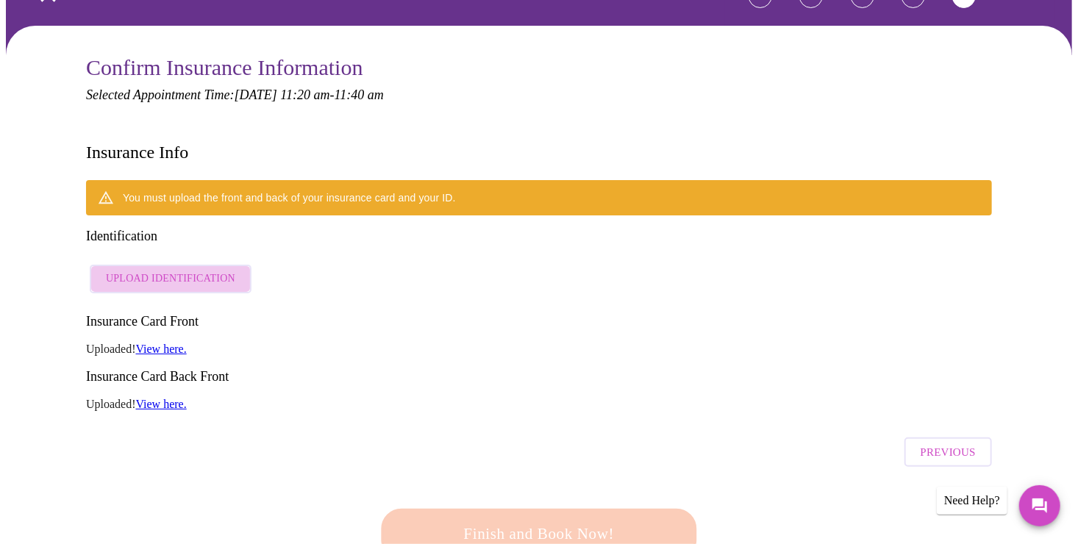
click at [216, 270] on span "Upload Identification" at bounding box center [170, 279] width 129 height 18
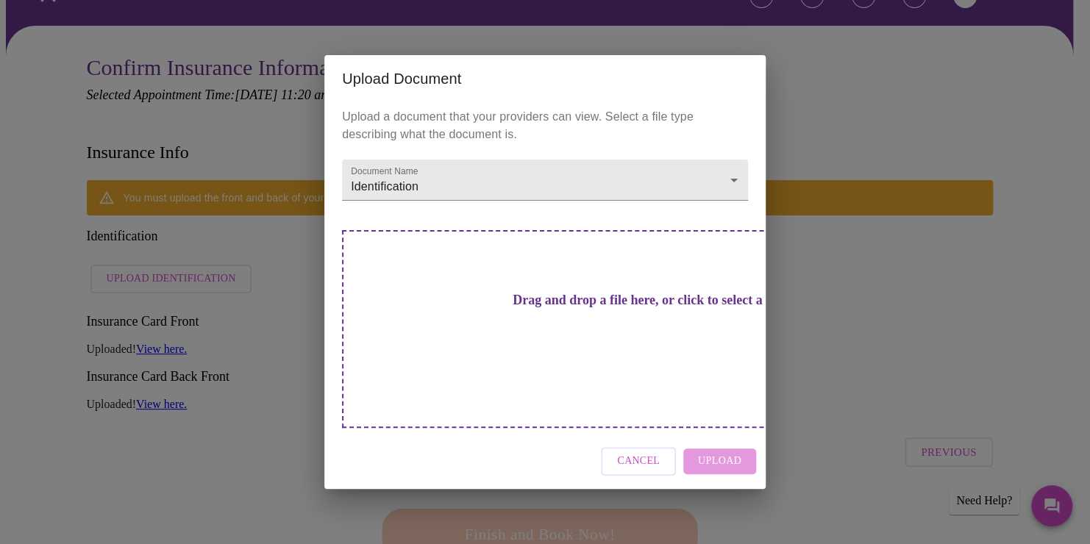
click at [519, 308] on h3 "Drag and drop a file here, or click to select a file" at bounding box center [648, 300] width 406 height 15
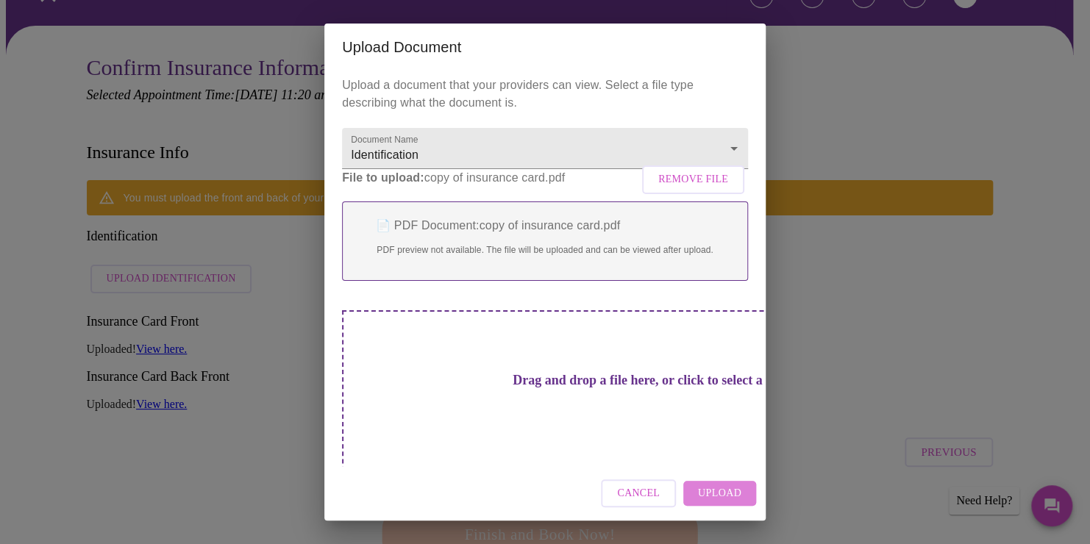
click at [736, 494] on span "Upload" at bounding box center [719, 494] width 43 height 18
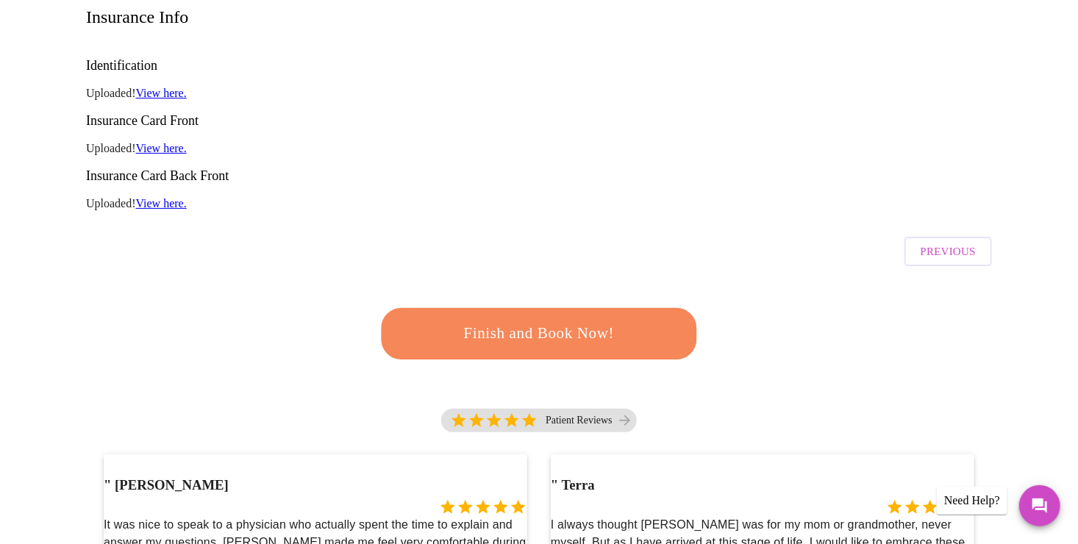
scroll to position [241, 0]
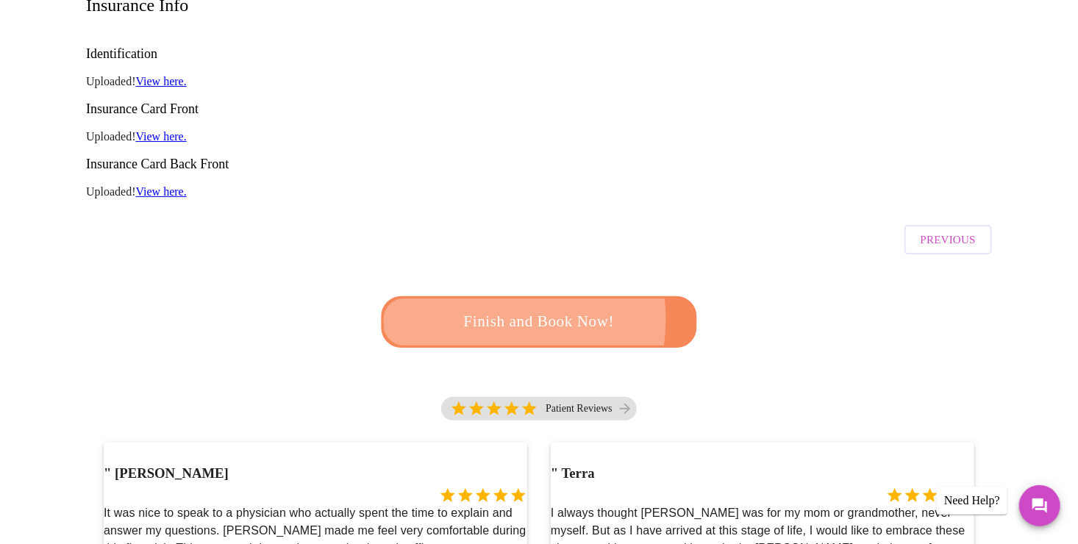
click at [493, 308] on span "Finish and Book Now!" at bounding box center [538, 321] width 273 height 27
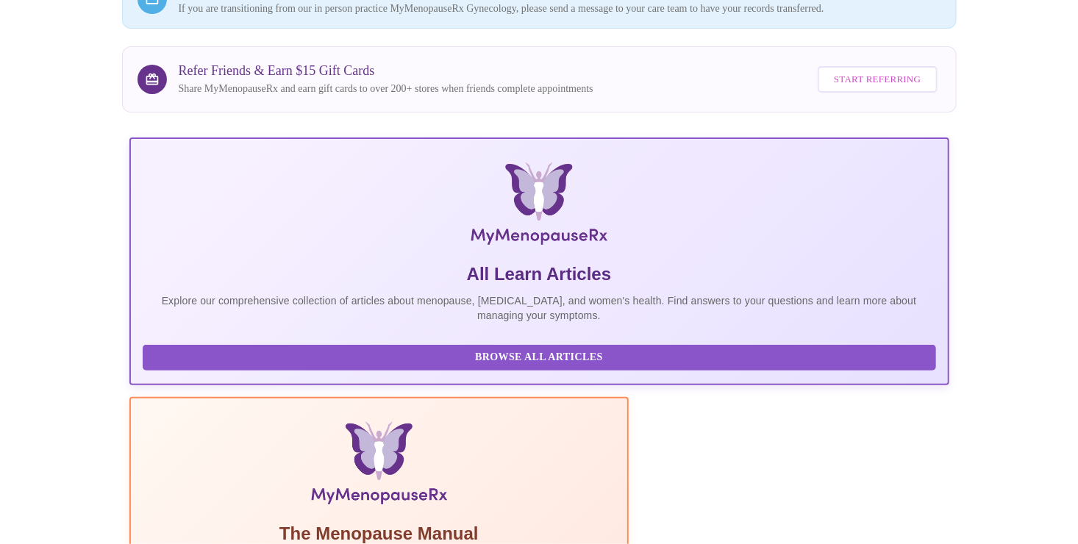
scroll to position [113, 0]
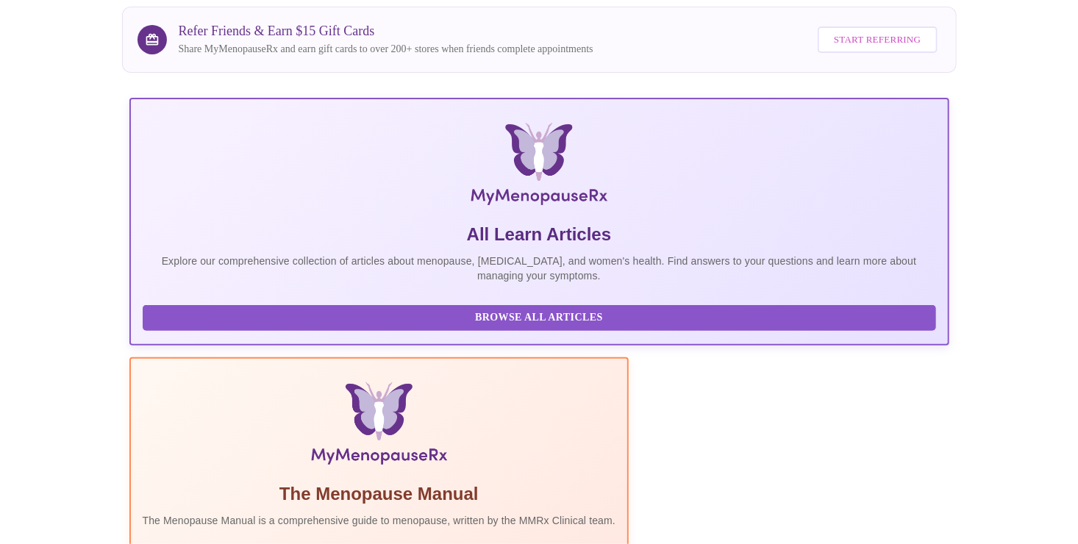
scroll to position [334, 0]
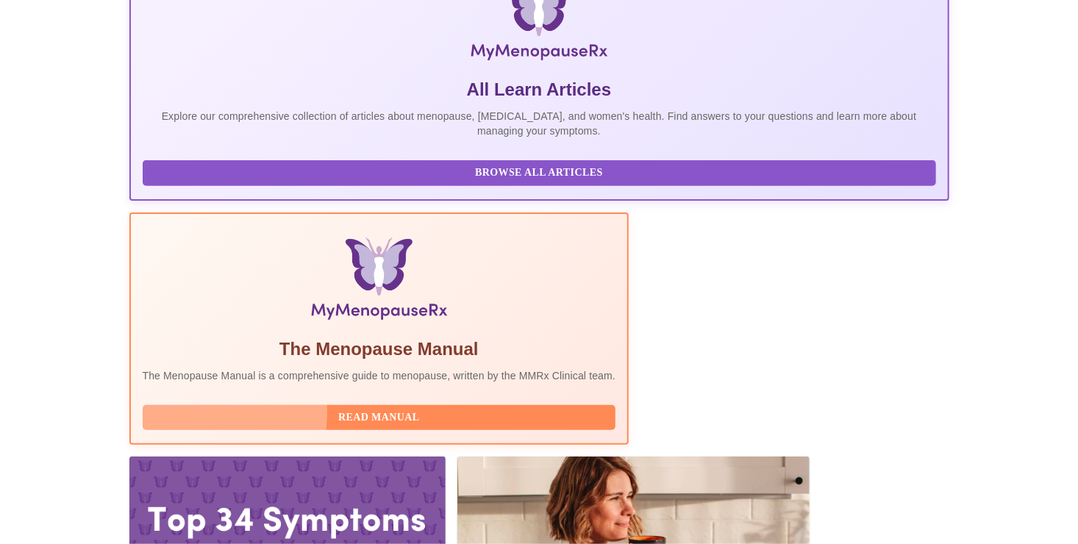
click at [427, 409] on span "Read Manual" at bounding box center [379, 418] width 444 height 18
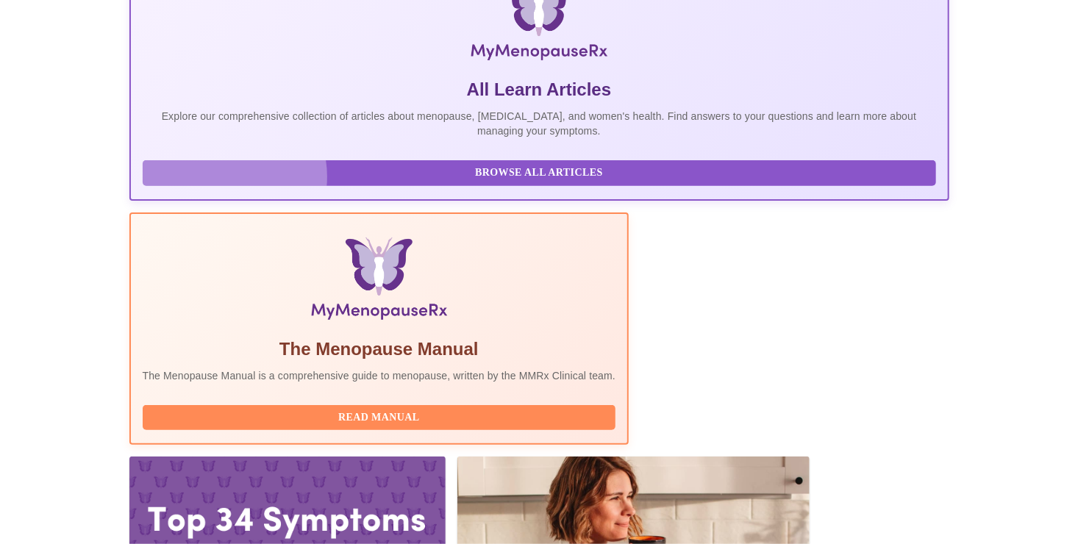
click at [219, 182] on span "Browse All Articles" at bounding box center [539, 173] width 764 height 18
